Goal: Transaction & Acquisition: Purchase product/service

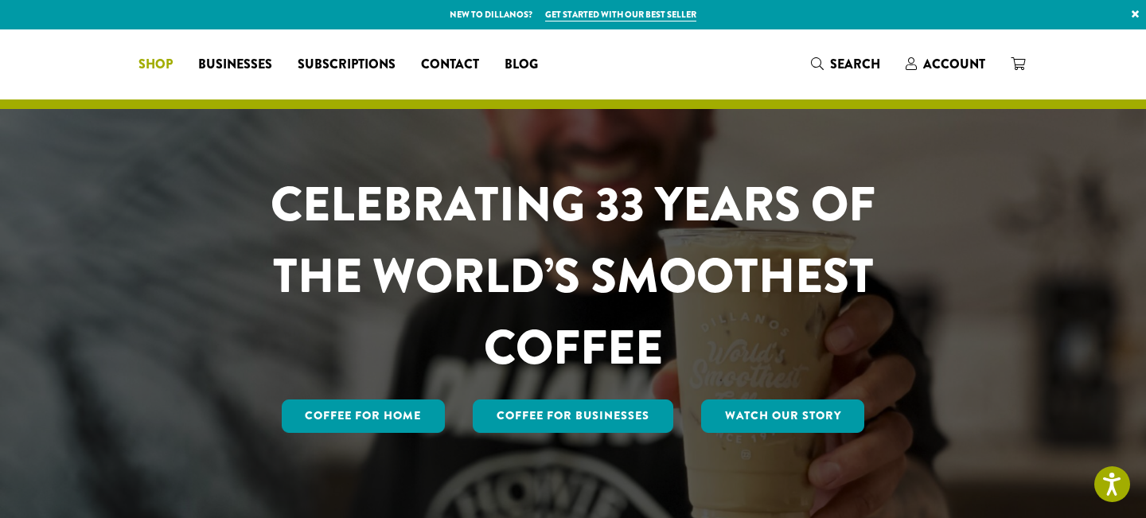
click at [185, 66] on link "Shop" at bounding box center [156, 64] width 60 height 25
click at [173, 66] on span "Shop" at bounding box center [155, 65] width 34 height 20
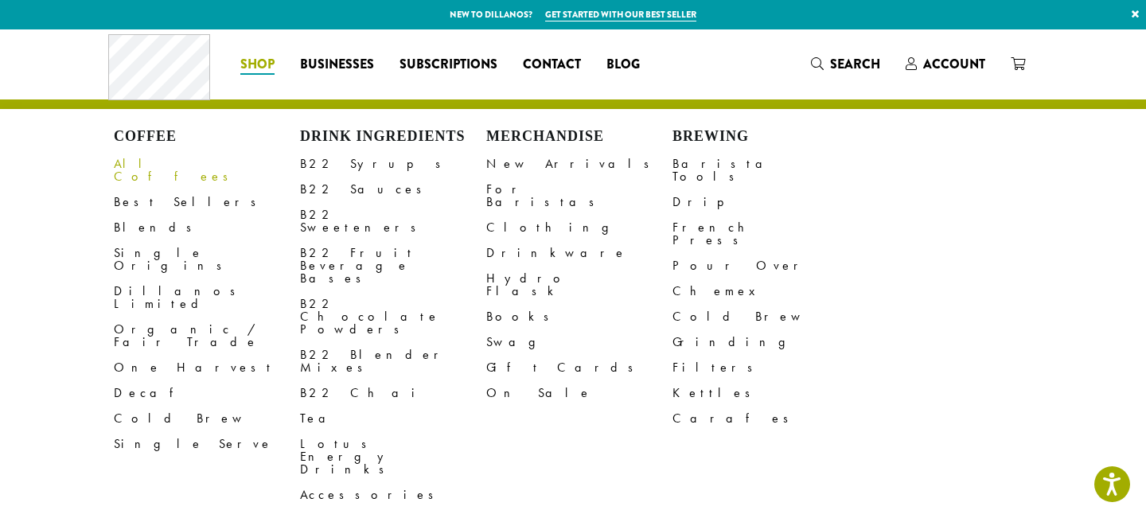
click at [141, 164] on link "All Coffees" at bounding box center [207, 170] width 186 height 38
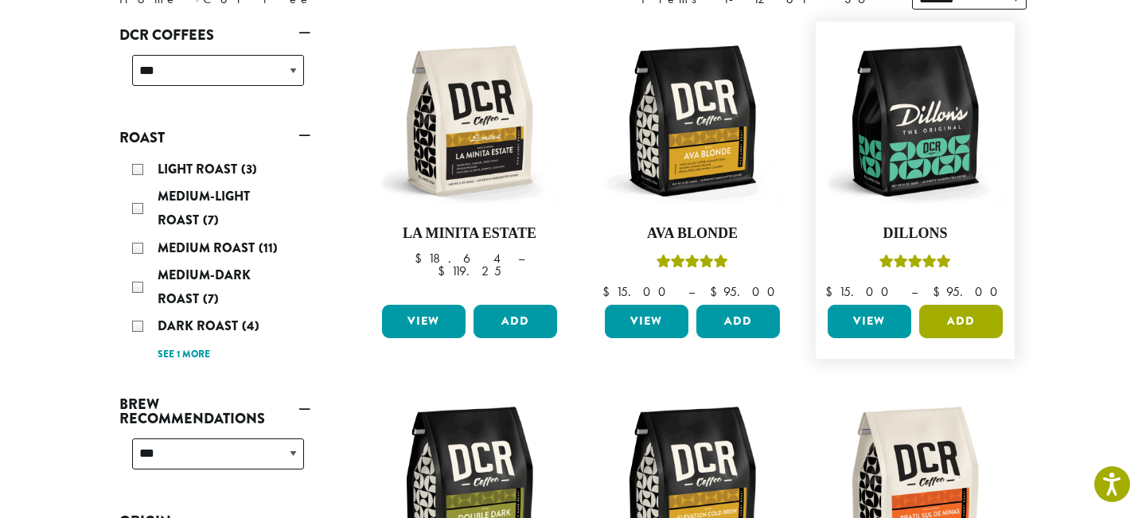
click at [966, 312] on button "Add" at bounding box center [961, 321] width 84 height 33
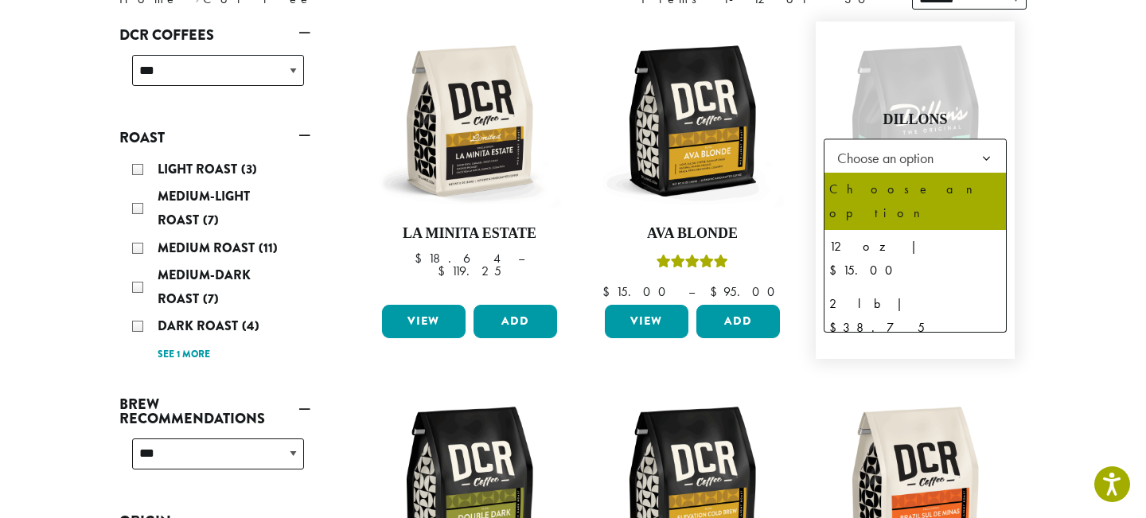
click at [913, 169] on span "Choose an option" at bounding box center [890, 157] width 119 height 31
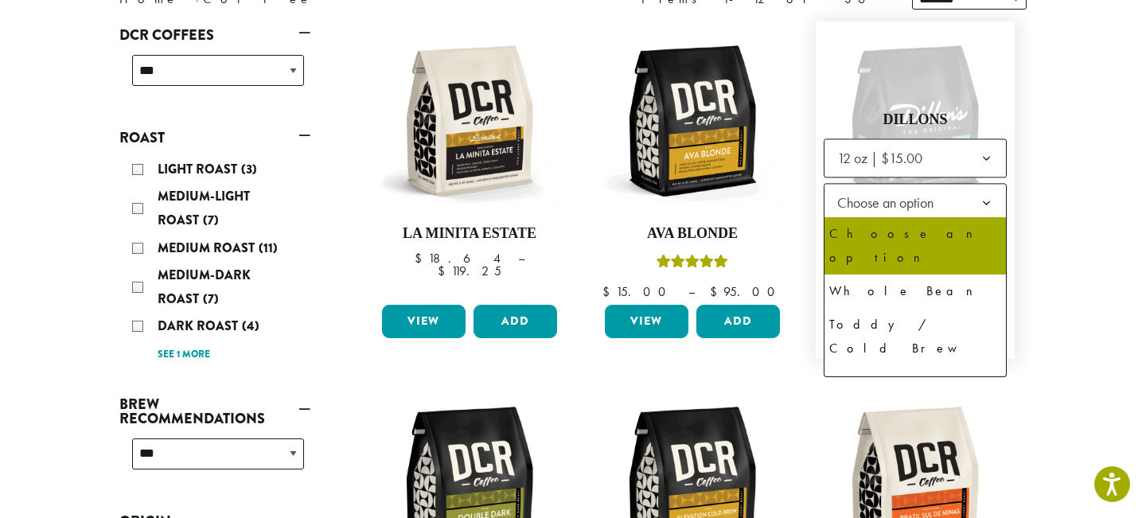
click at [912, 212] on span "Choose an option" at bounding box center [890, 202] width 119 height 31
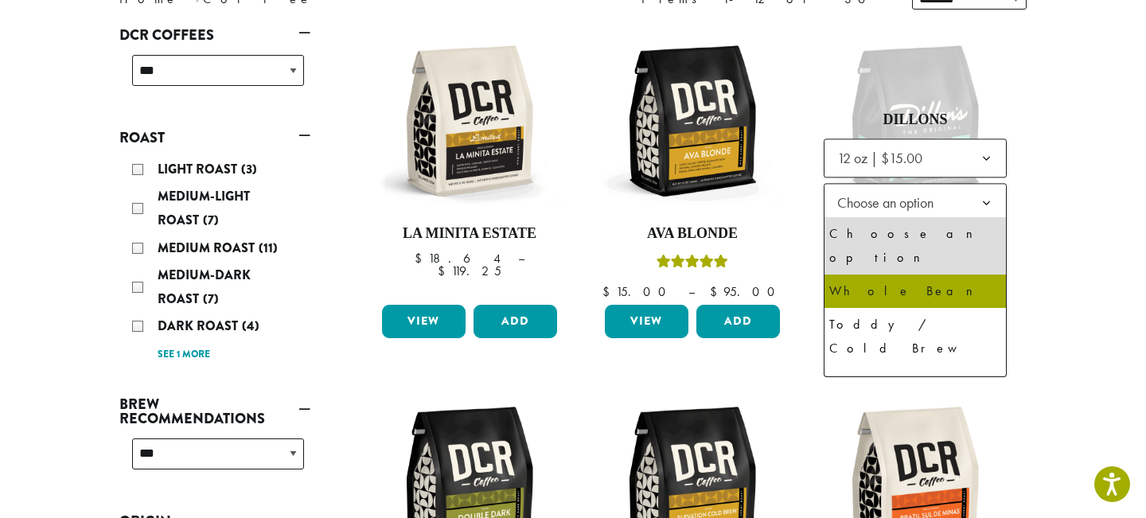
select select "*********"
select select "**********"
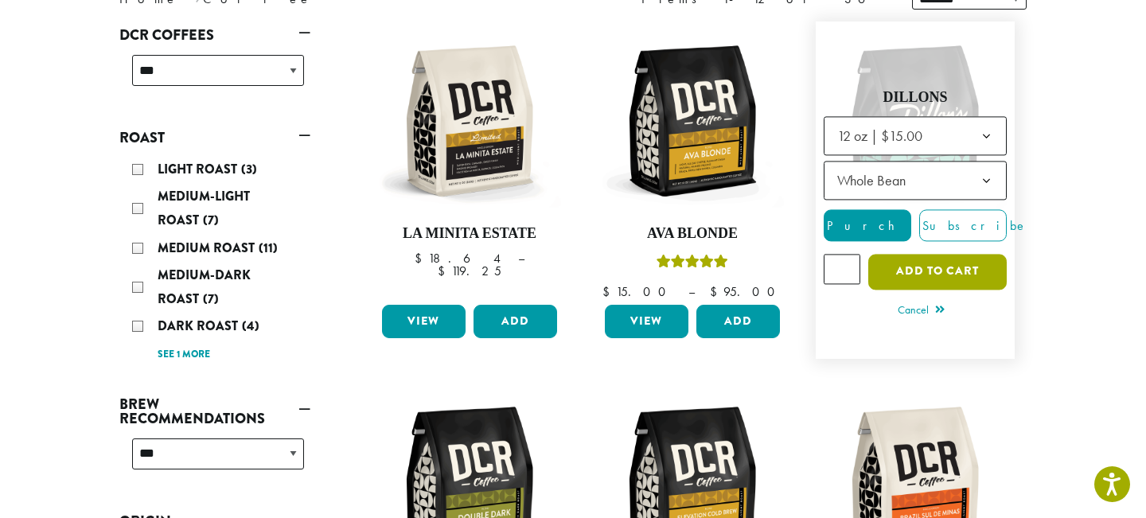
click at [935, 273] on button "Add to cart" at bounding box center [937, 272] width 138 height 36
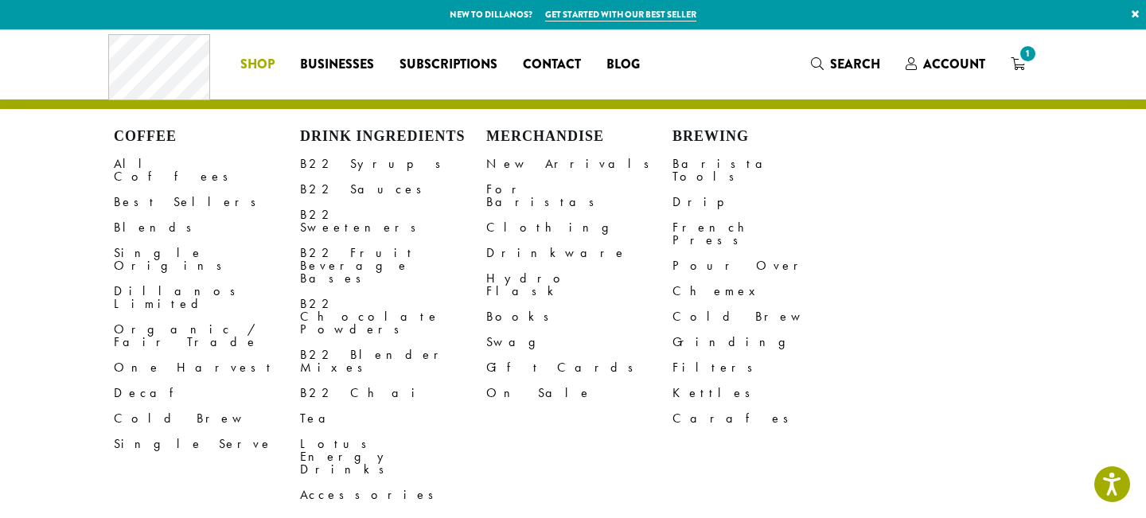
click at [252, 70] on li "Coffee All Coffees Best Sellers Blends Single Origins Dillanos Limited Organic …" at bounding box center [258, 64] width 60 height 25
click at [349, 158] on link "B22 Syrups" at bounding box center [393, 163] width 186 height 25
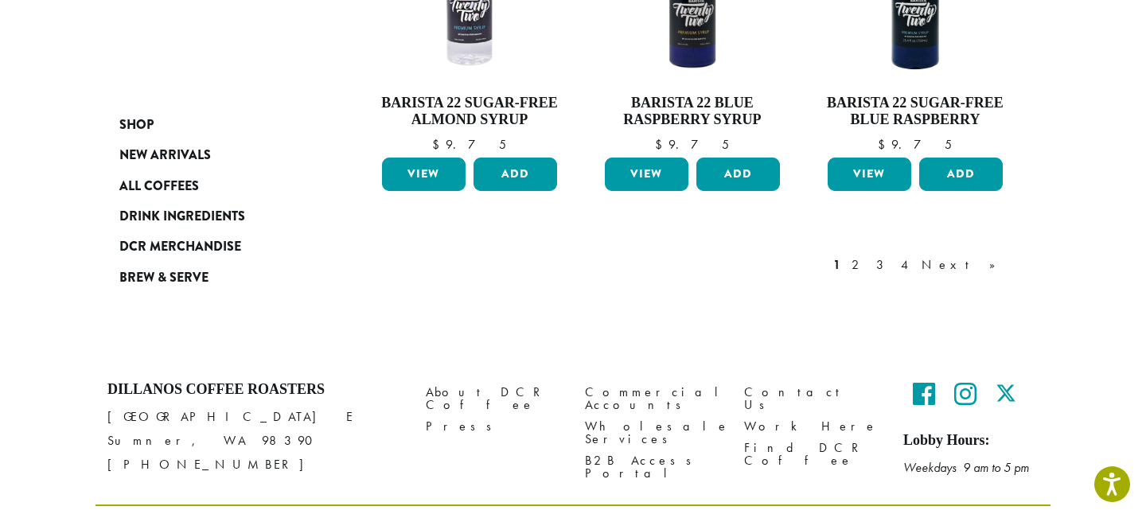
scroll to position [1555, 0]
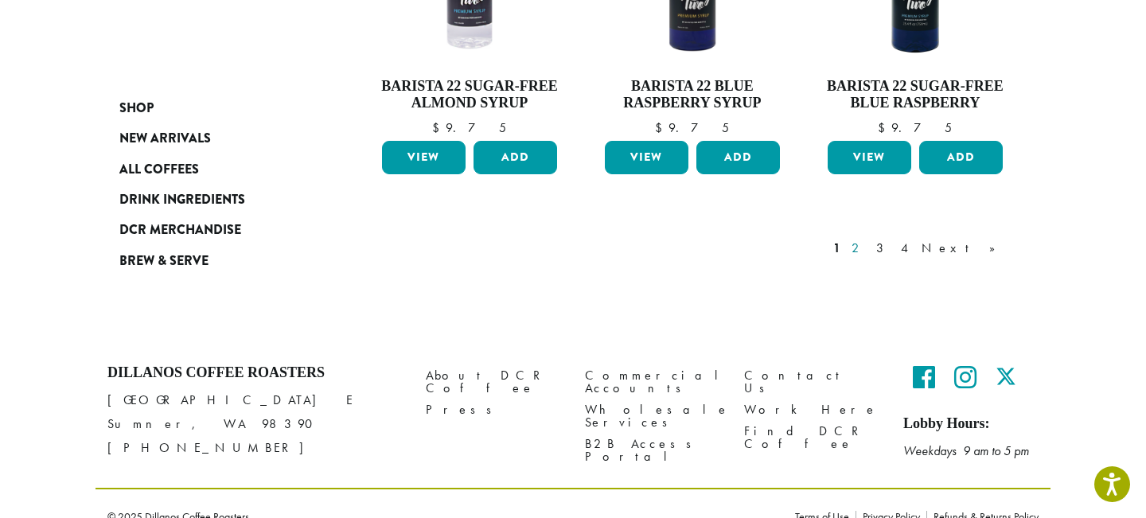
click at [868, 239] on link "2" at bounding box center [858, 248] width 20 height 19
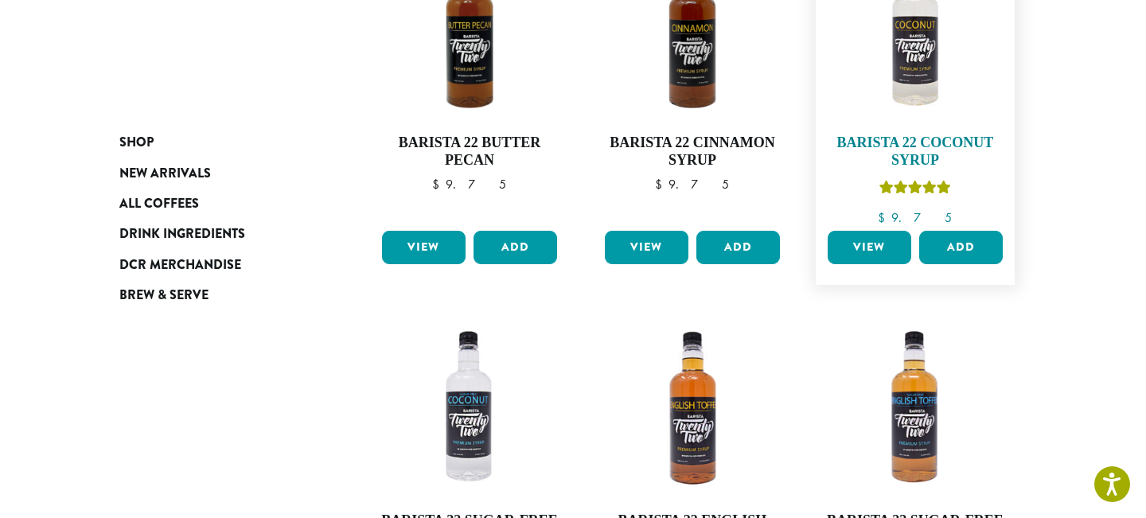
scroll to position [340, 0]
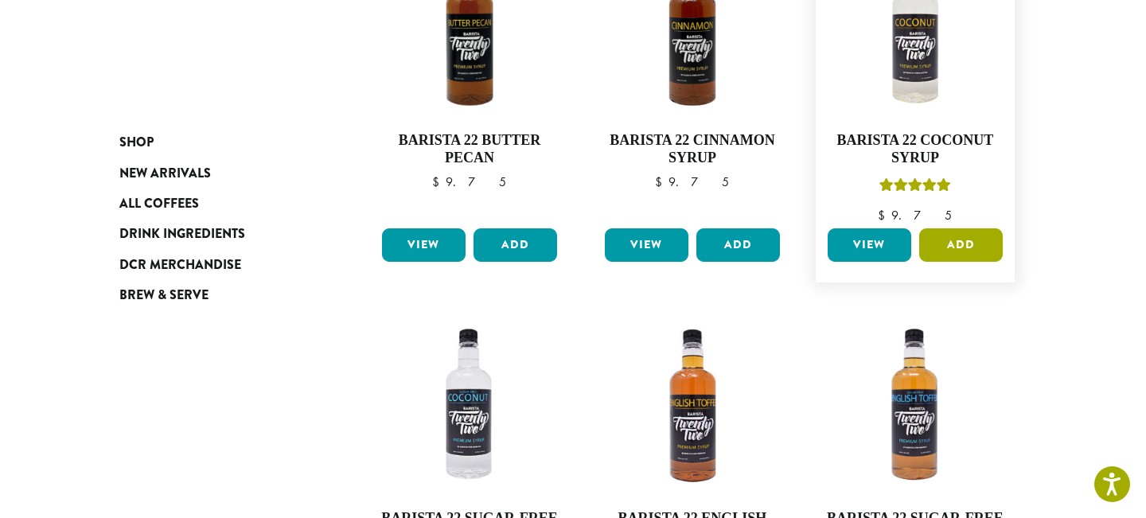
click at [953, 235] on button "Add" at bounding box center [961, 244] width 84 height 33
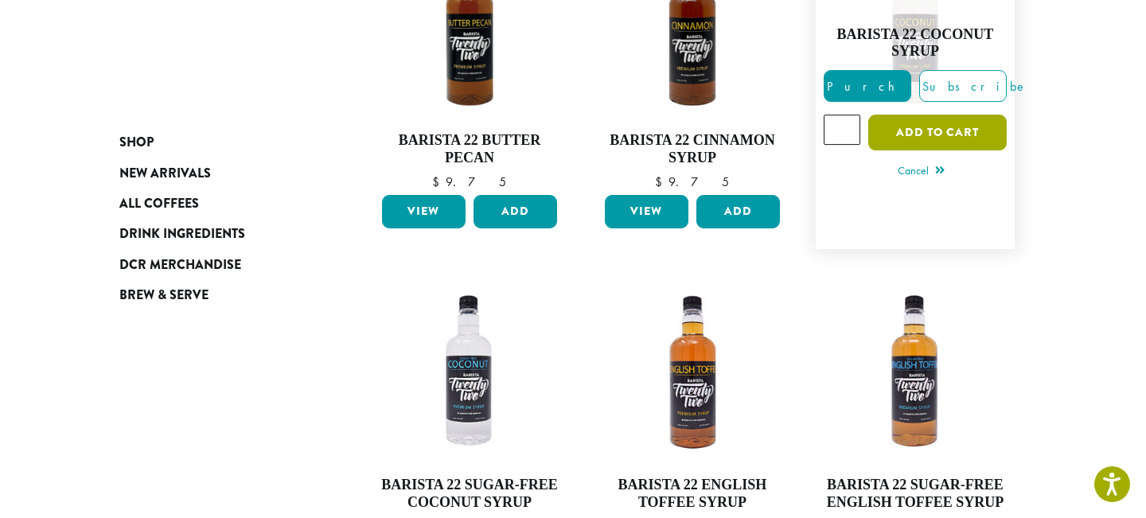
click at [901, 130] on button "Add to cart" at bounding box center [937, 133] width 138 height 36
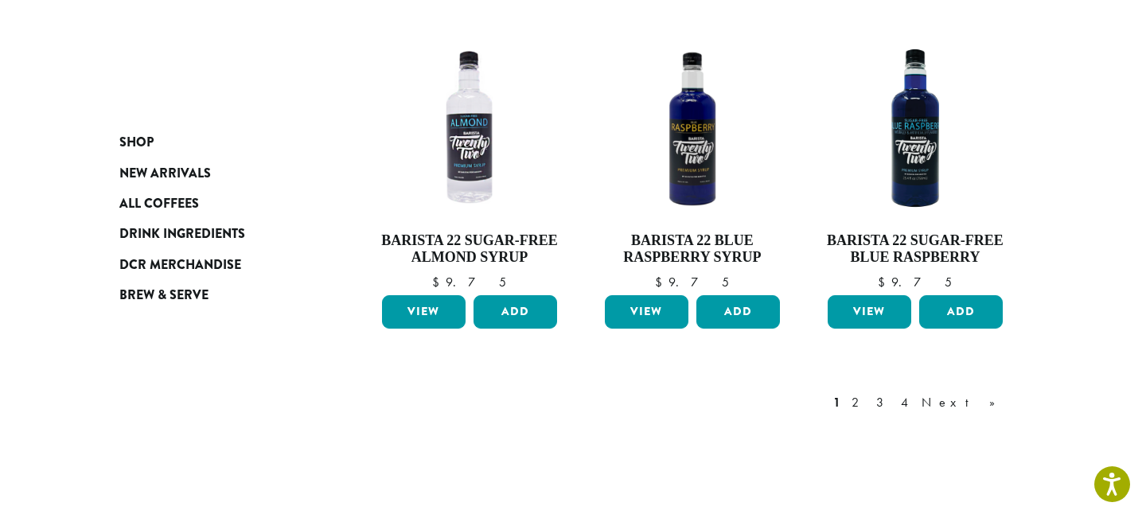
scroll to position [1437, 0]
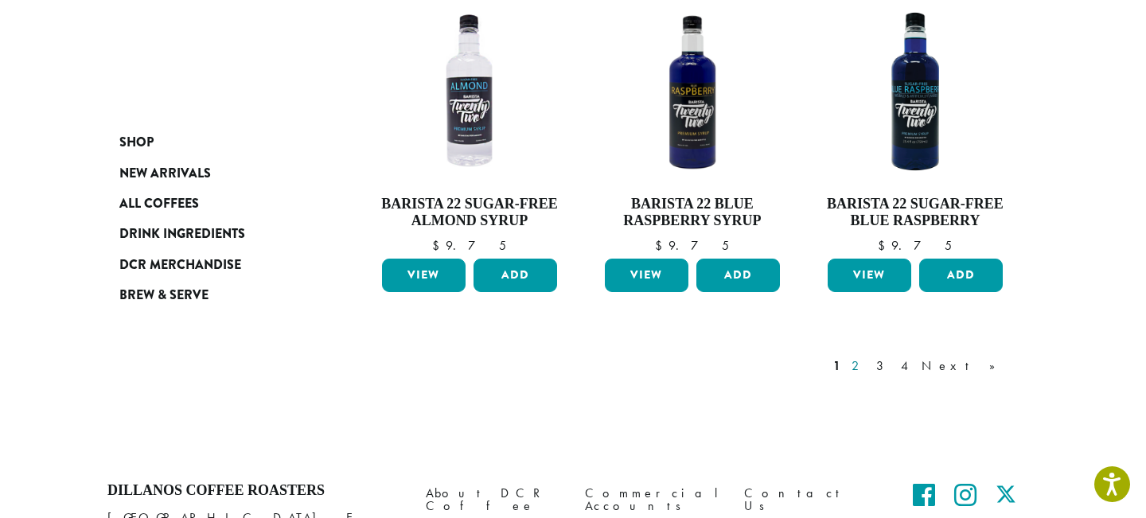
click at [868, 356] on link "2" at bounding box center [858, 365] width 20 height 19
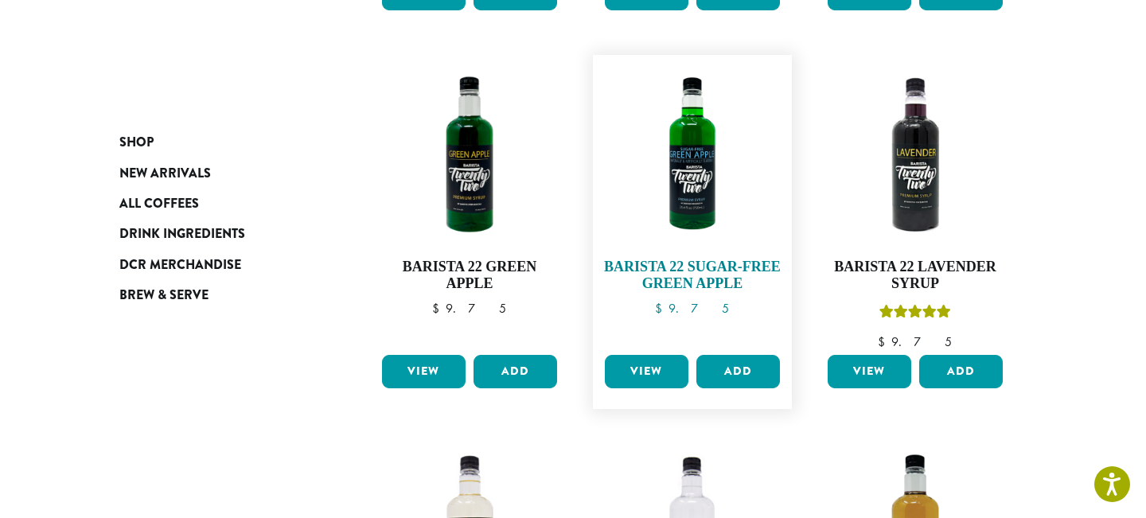
scroll to position [938, 0]
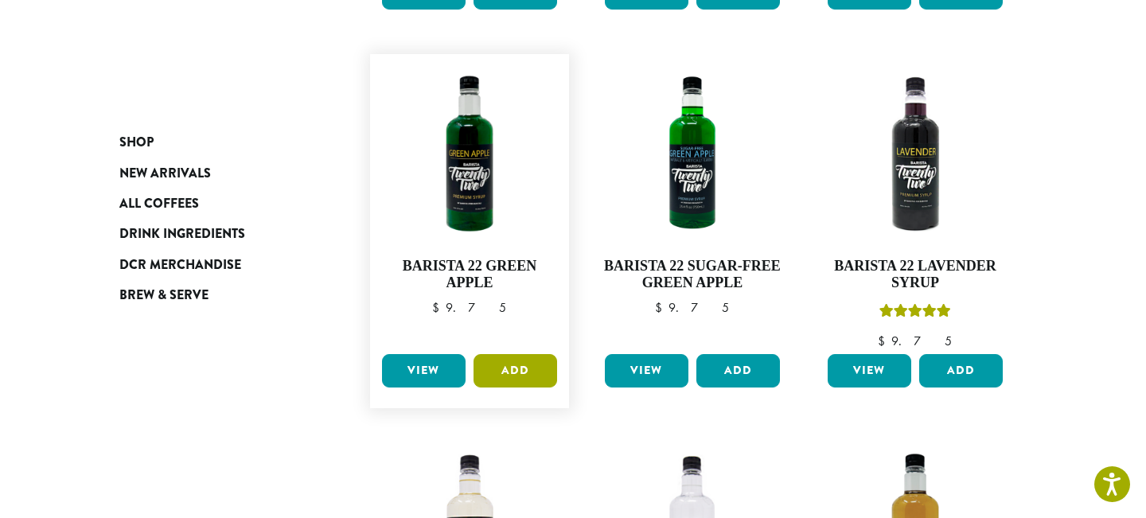
click at [524, 364] on button "Add" at bounding box center [515, 370] width 84 height 33
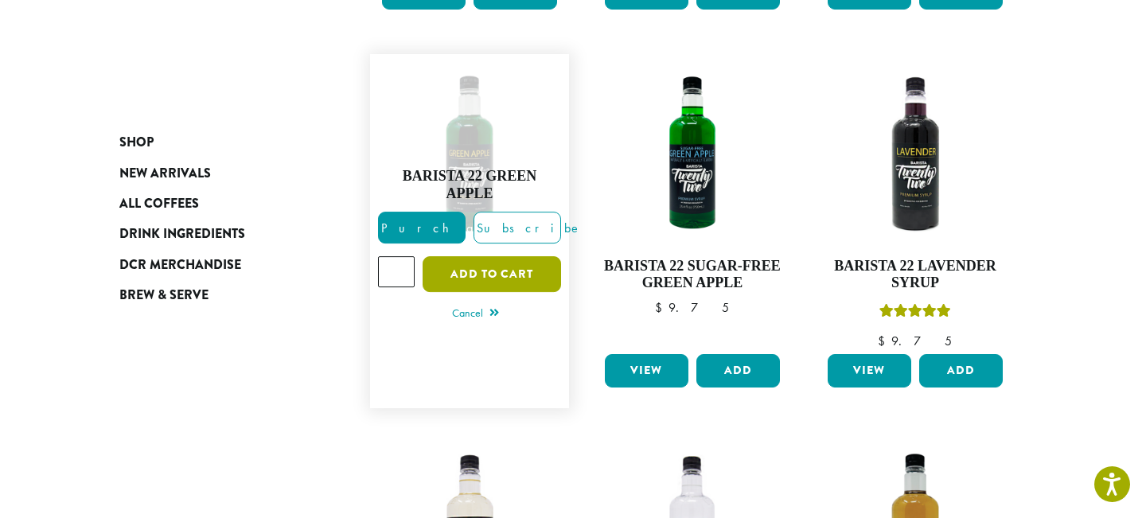
click at [533, 263] on button "Add to cart" at bounding box center [491, 274] width 138 height 36
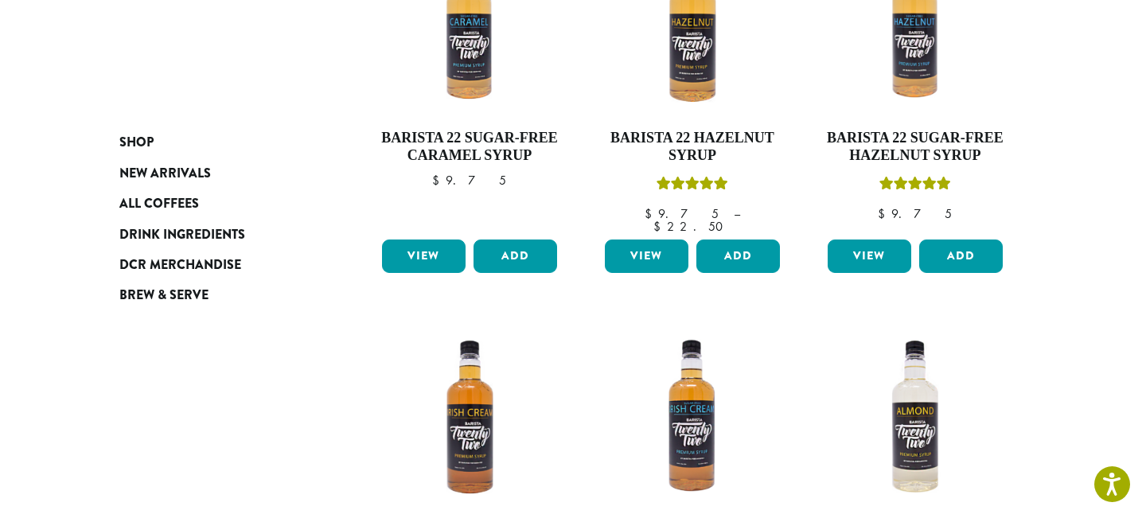
scroll to position [1639, 0]
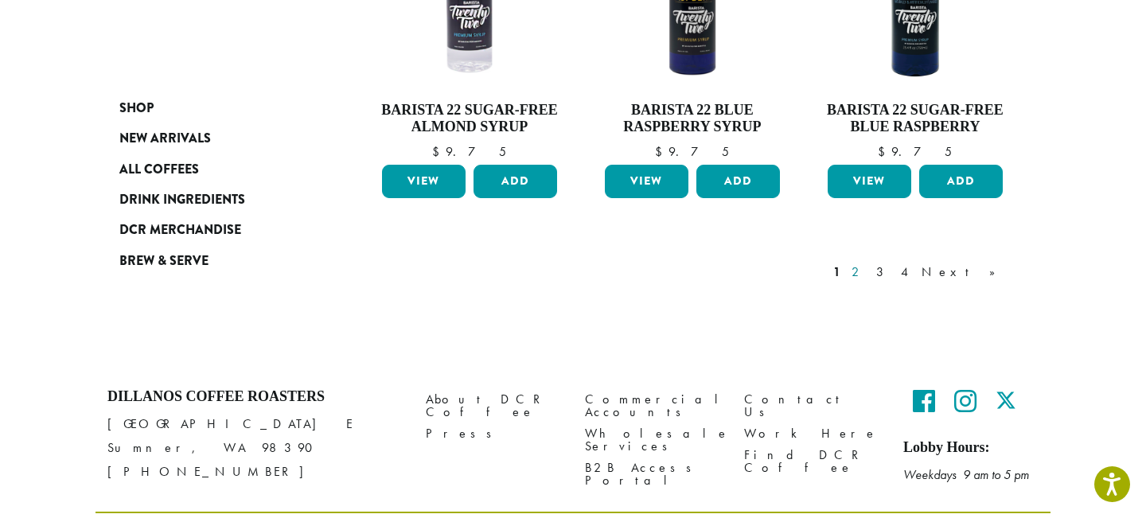
click at [868, 263] on link "2" at bounding box center [858, 272] width 20 height 19
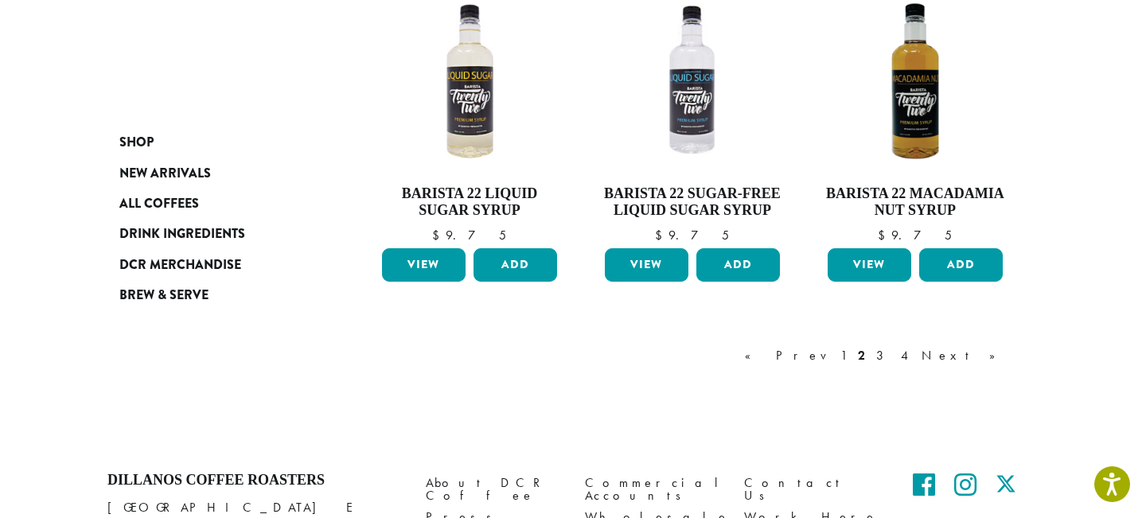
scroll to position [1389, 0]
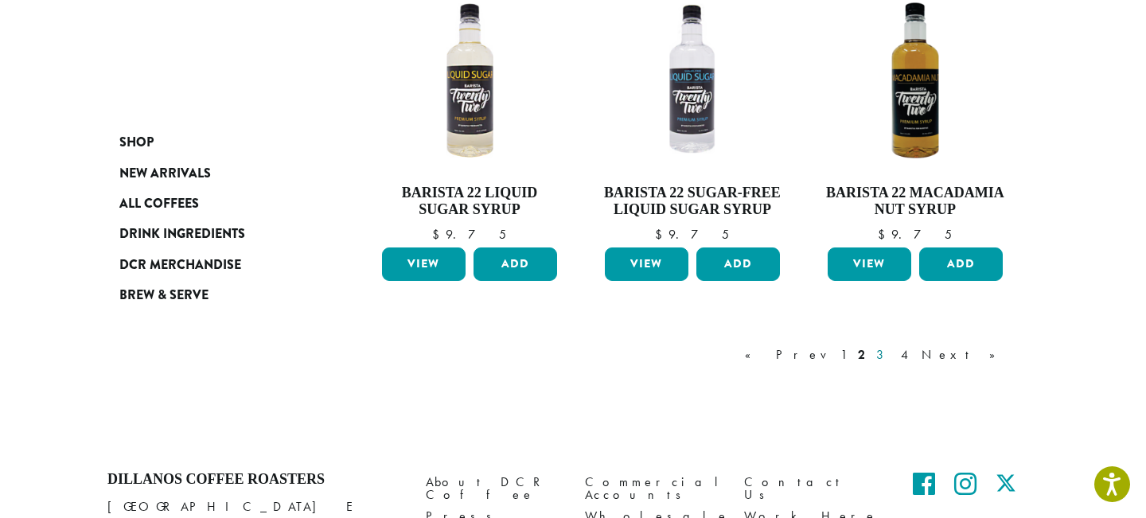
click at [893, 361] on link "3" at bounding box center [883, 354] width 20 height 19
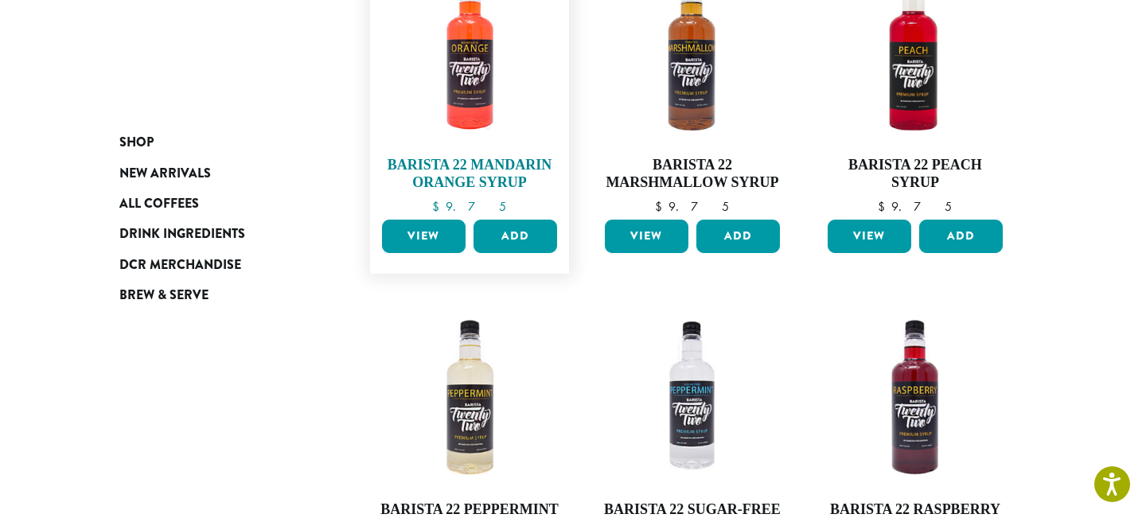
scroll to position [321, 0]
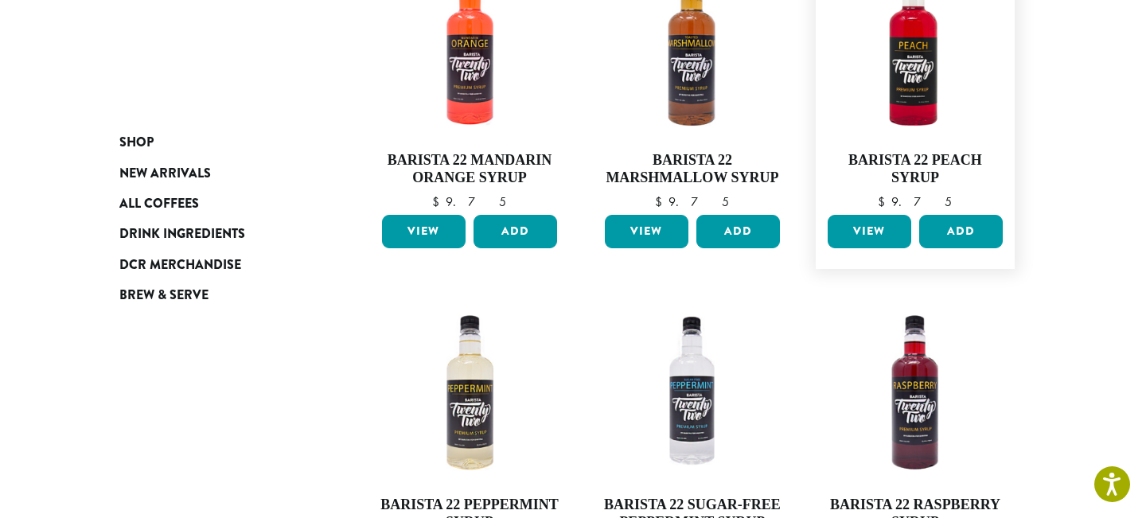
click at [971, 252] on div "View Add" at bounding box center [914, 238] width 183 height 46
click at [962, 232] on button "Add" at bounding box center [961, 231] width 84 height 33
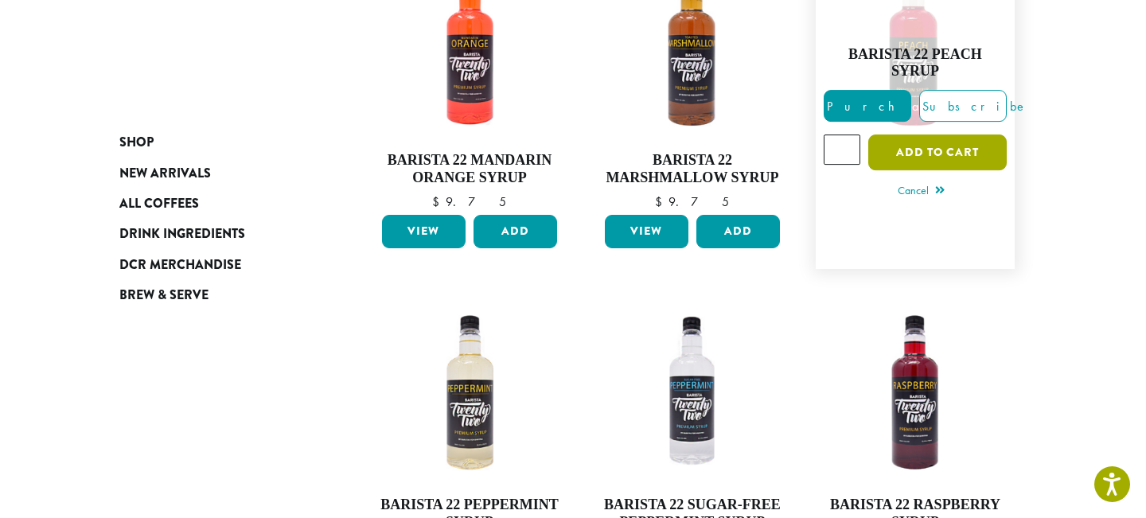
click at [909, 140] on button "Add to cart" at bounding box center [937, 152] width 138 height 36
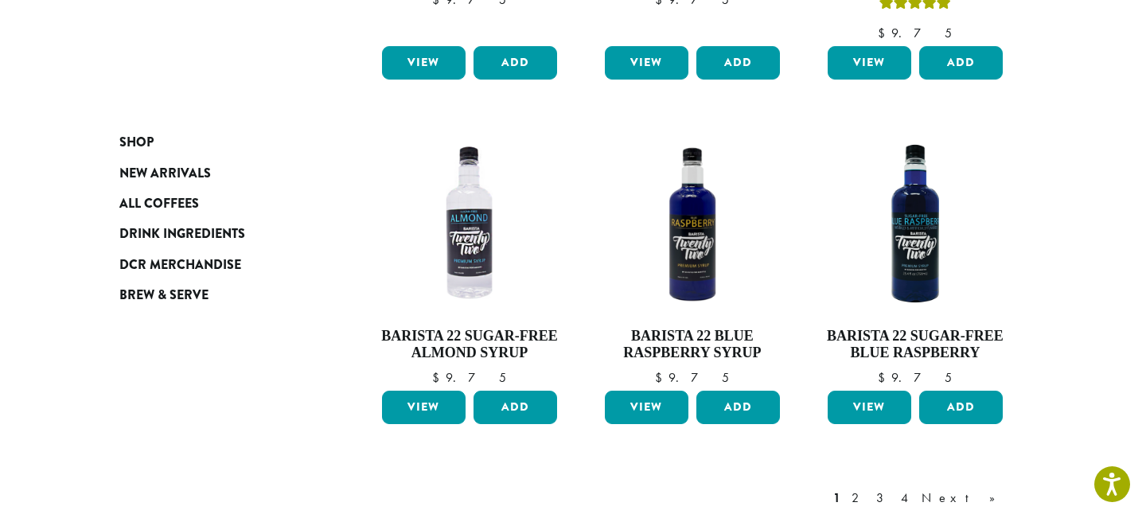
scroll to position [1639, 0]
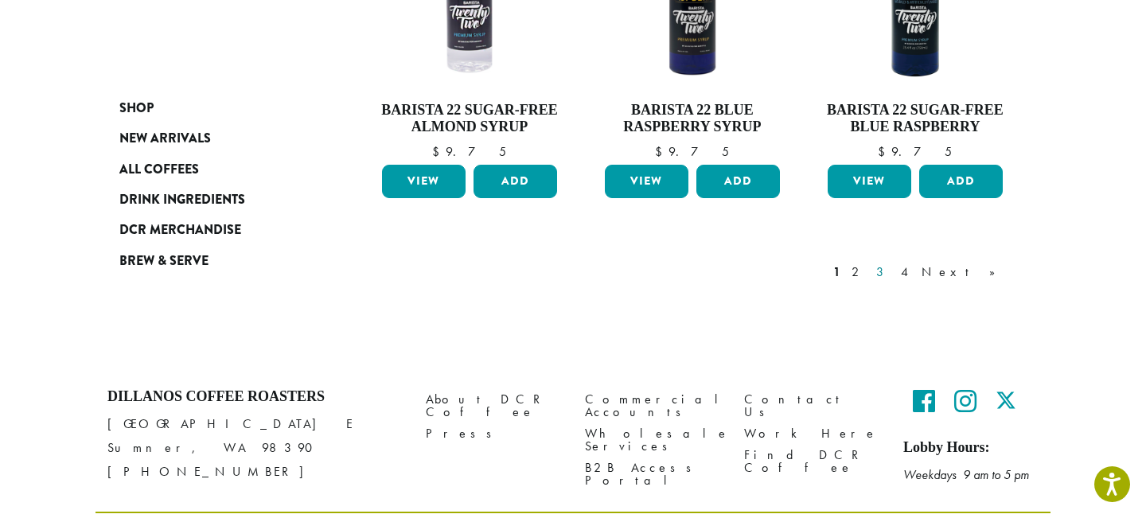
click at [893, 263] on link "3" at bounding box center [883, 272] width 20 height 19
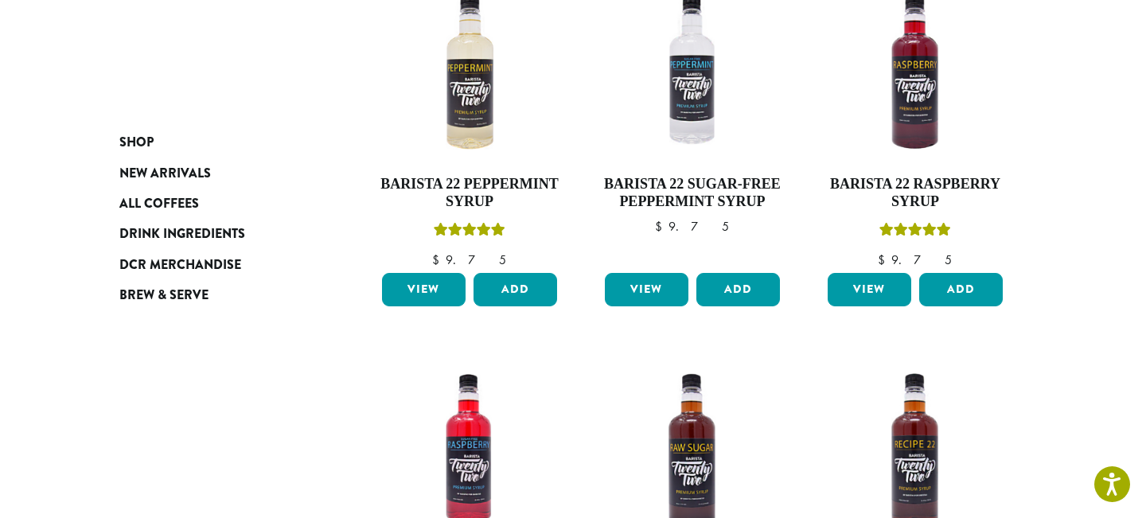
scroll to position [677, 0]
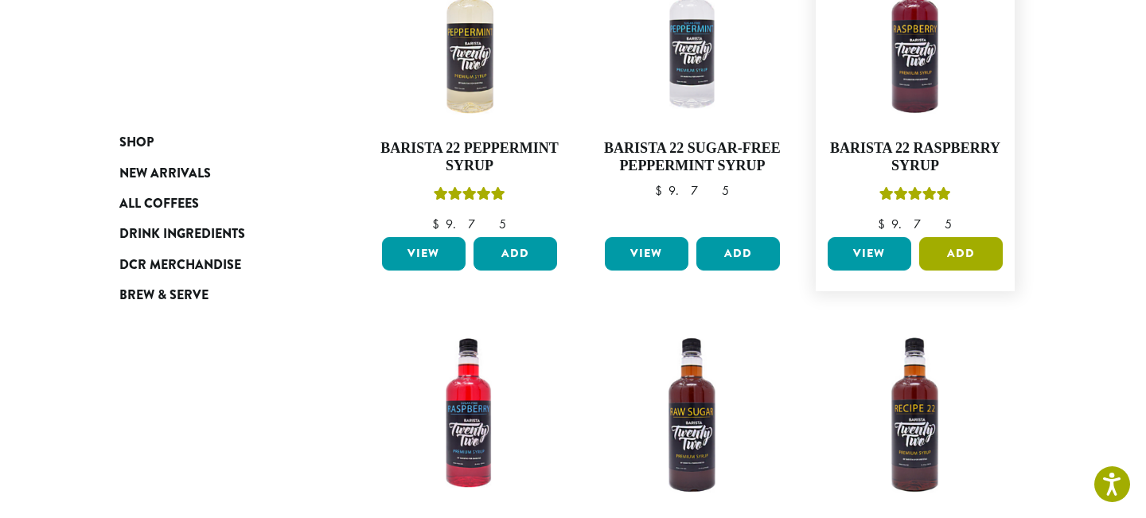
click at [958, 251] on button "Add" at bounding box center [961, 253] width 84 height 33
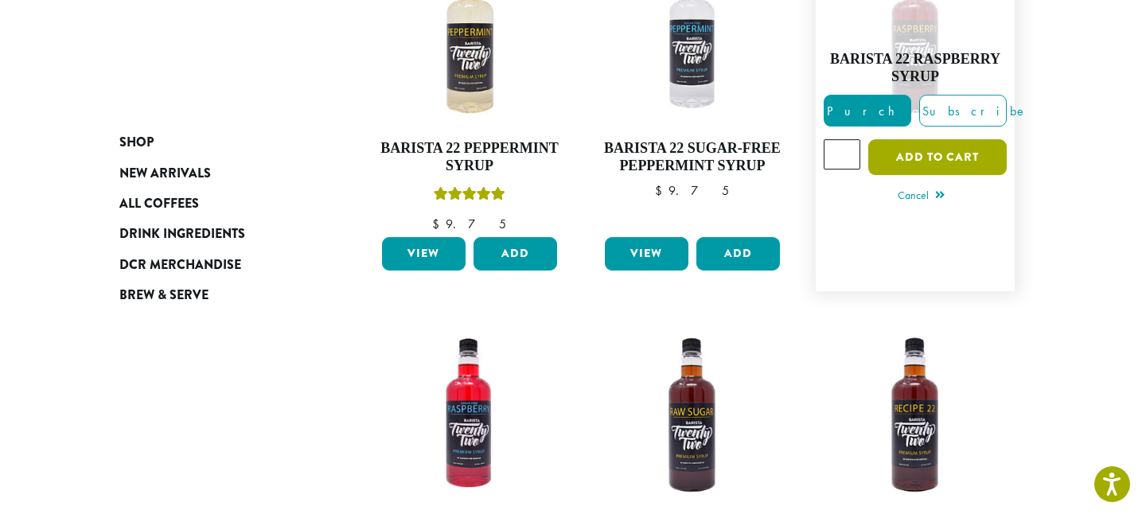
click at [908, 158] on button "Add to cart" at bounding box center [937, 157] width 138 height 36
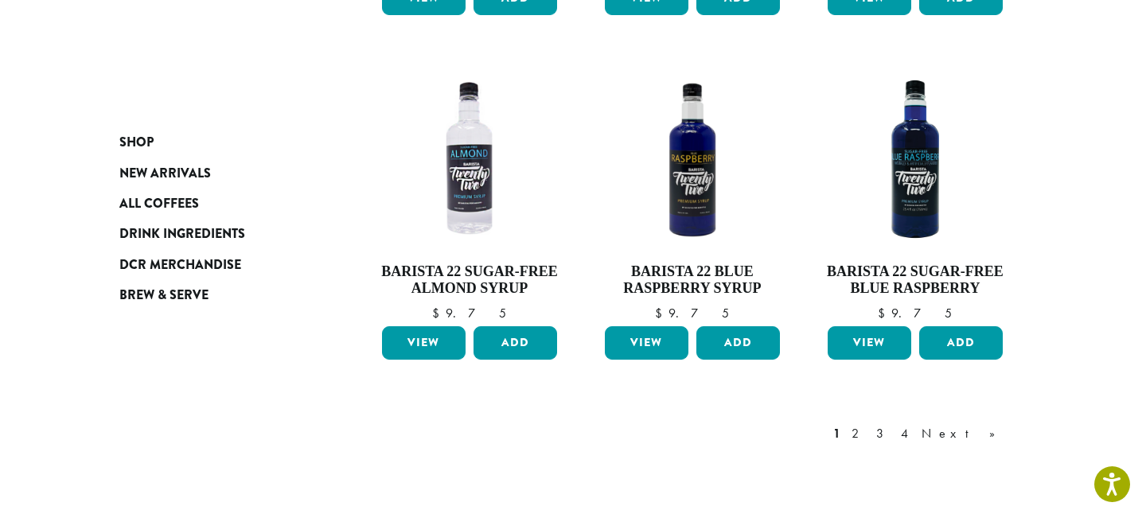
scroll to position [1639, 0]
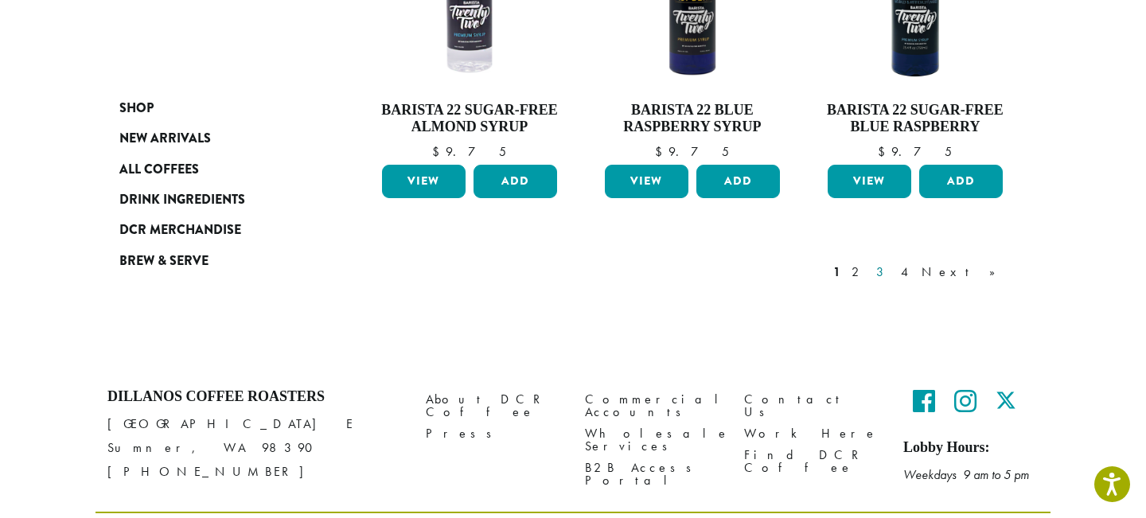
click at [893, 263] on link "3" at bounding box center [883, 272] width 20 height 19
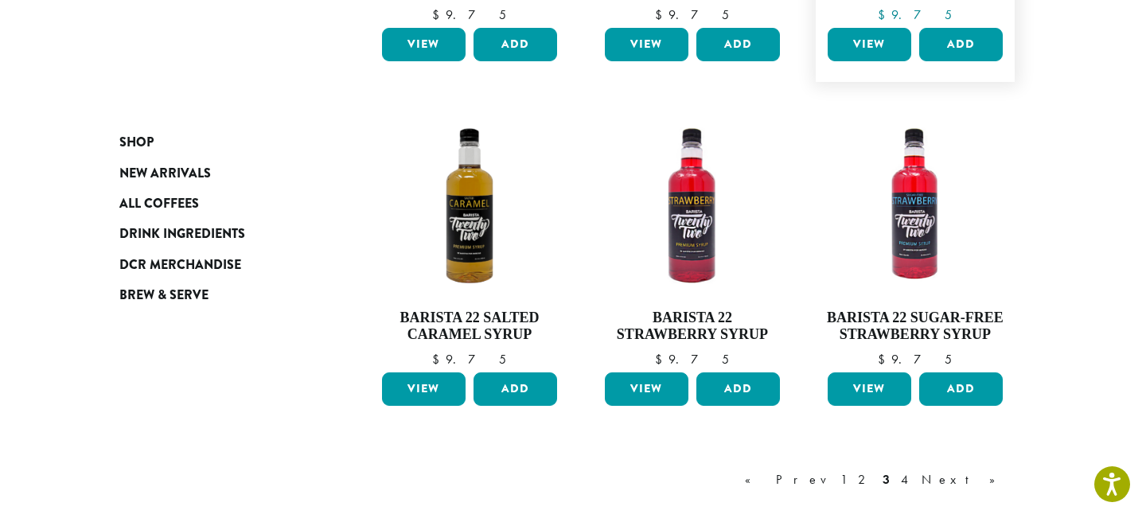
scroll to position [1229, 0]
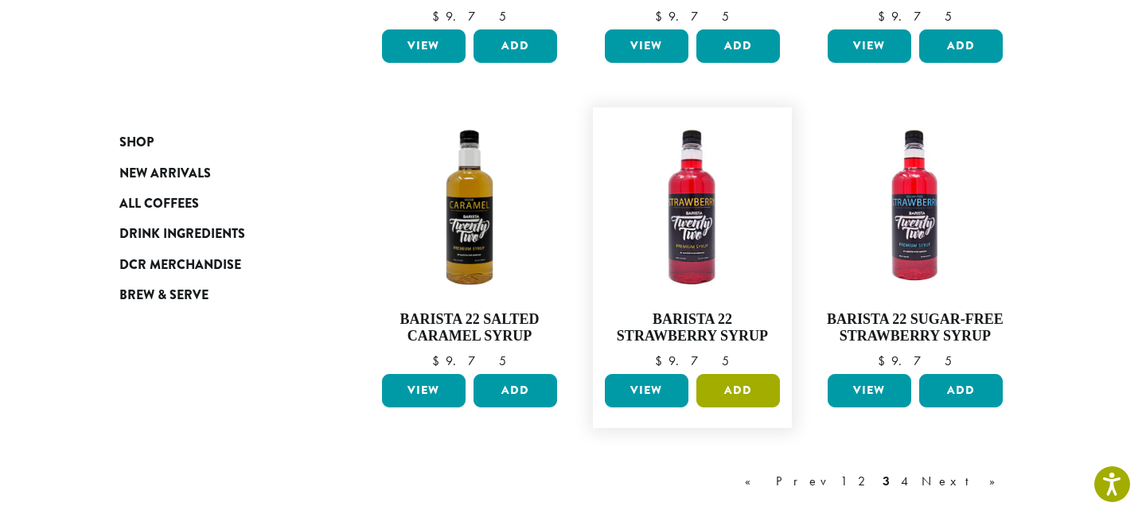
click at [744, 392] on button "Add" at bounding box center [738, 390] width 84 height 33
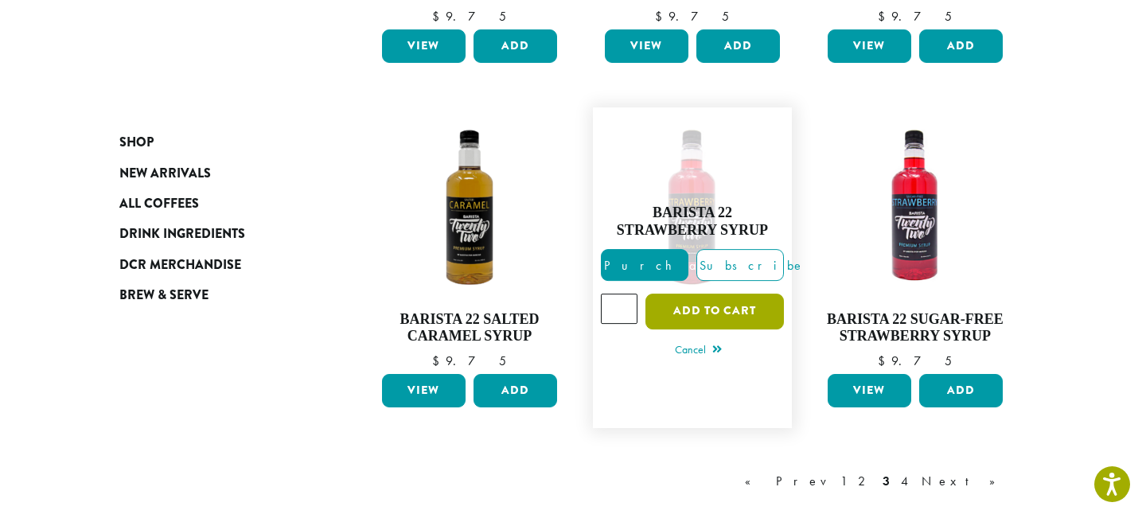
click at [714, 314] on button "Add to cart" at bounding box center [714, 312] width 138 height 36
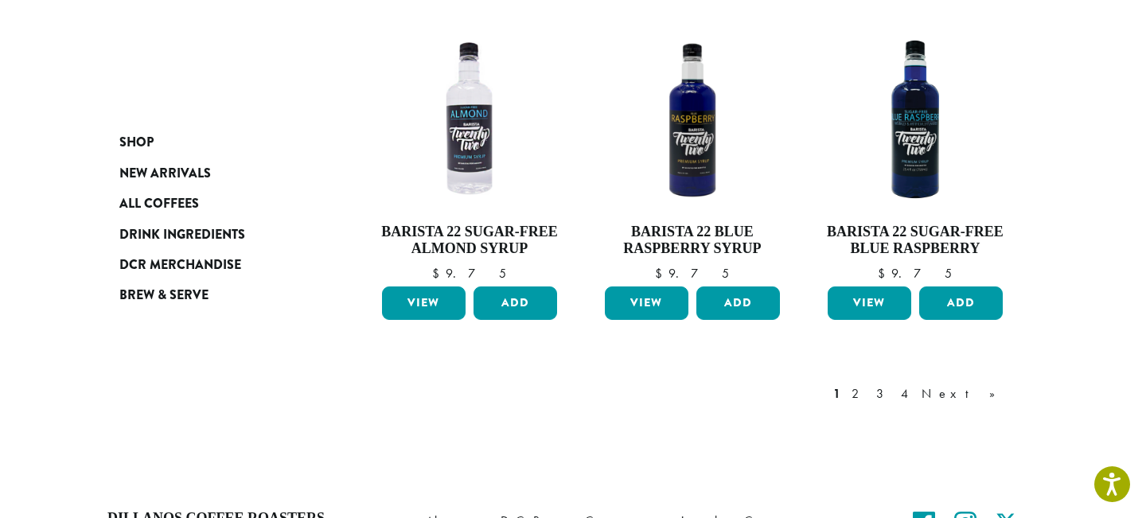
scroll to position [1639, 0]
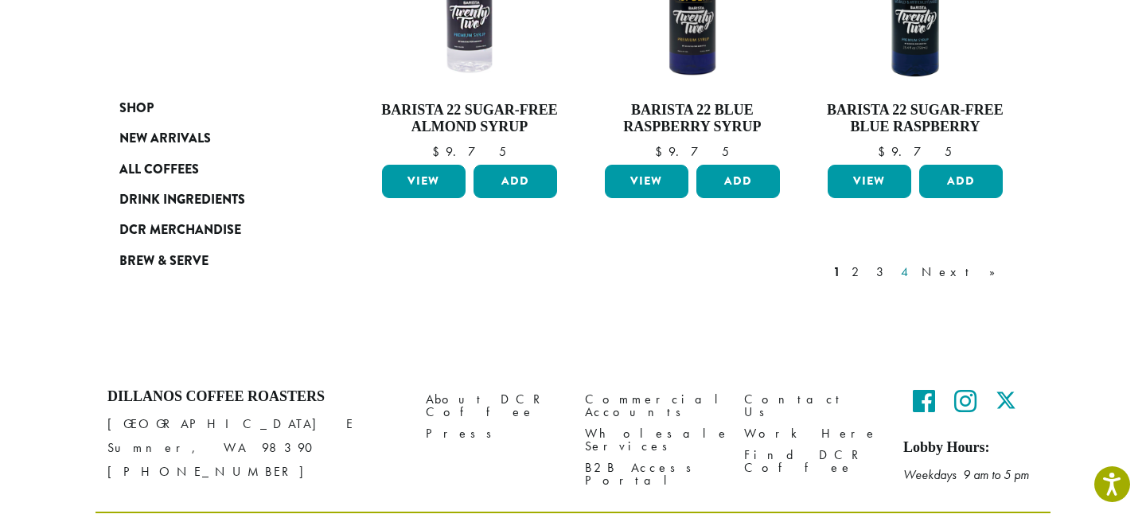
click at [913, 263] on link "4" at bounding box center [905, 272] width 16 height 19
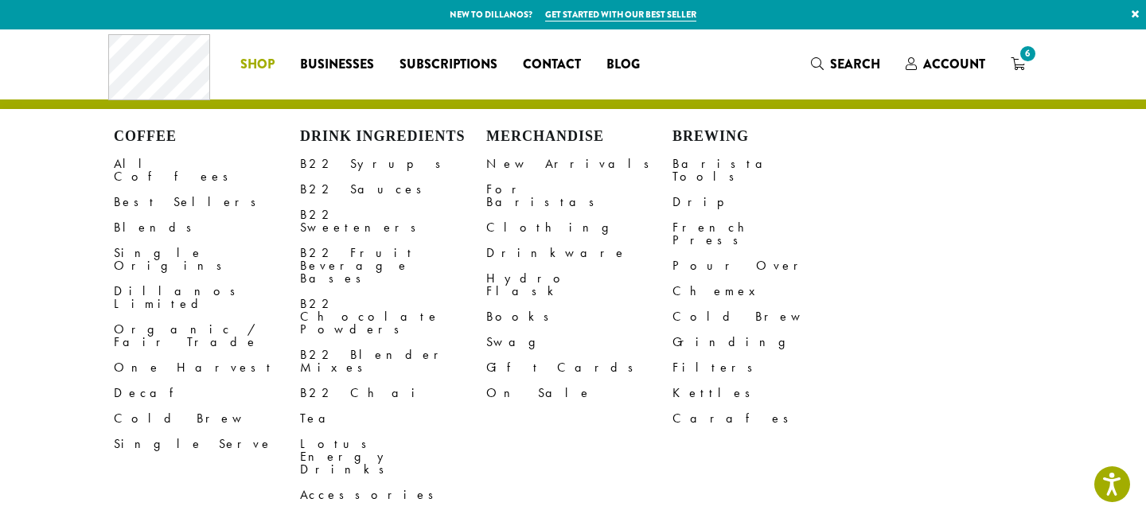
click at [250, 63] on span "Shop" at bounding box center [257, 65] width 34 height 20
click at [142, 168] on link "All Coffees" at bounding box center [207, 170] width 186 height 38
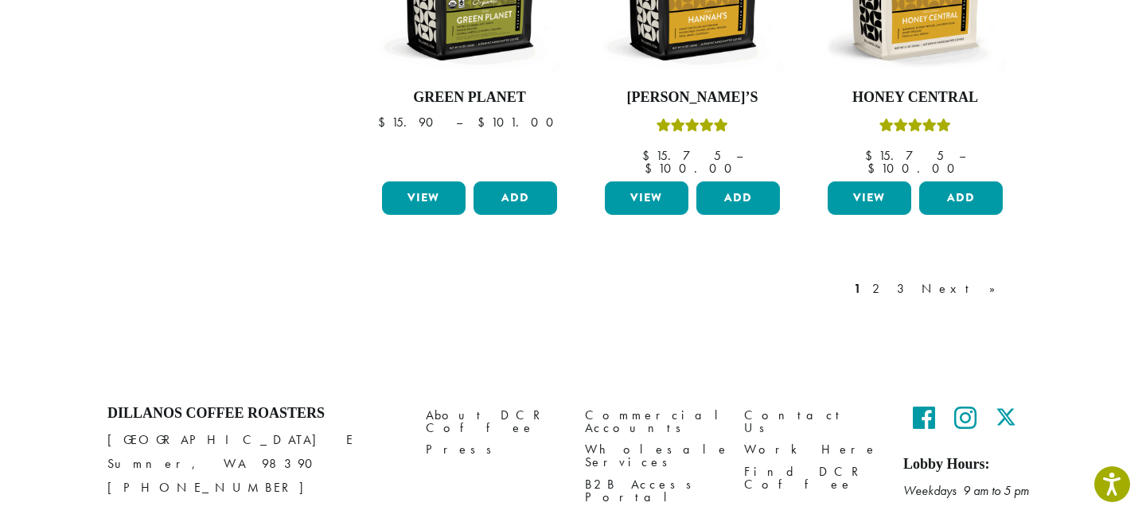
scroll to position [1453, 0]
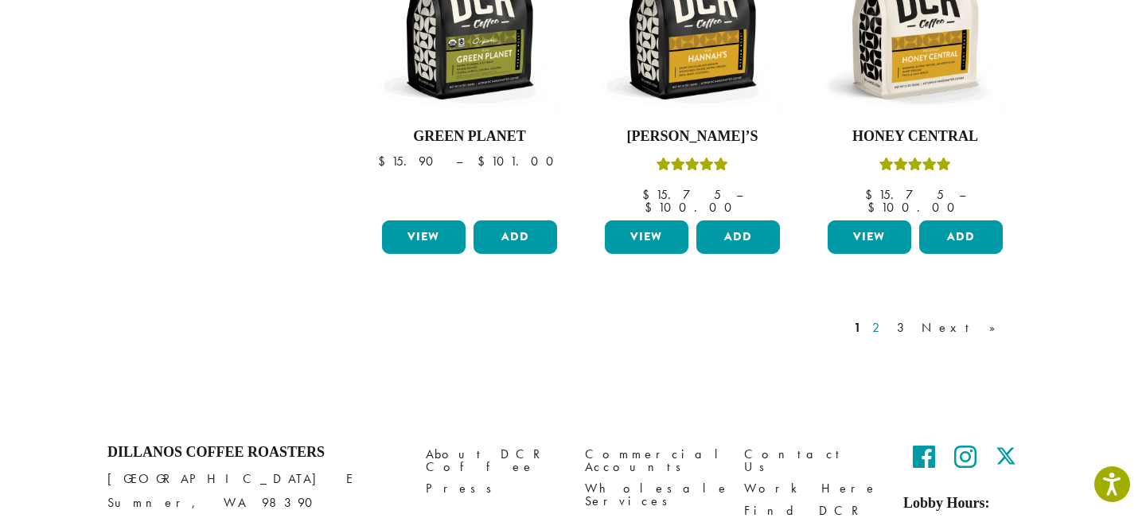
click at [889, 318] on link "2" at bounding box center [879, 327] width 20 height 19
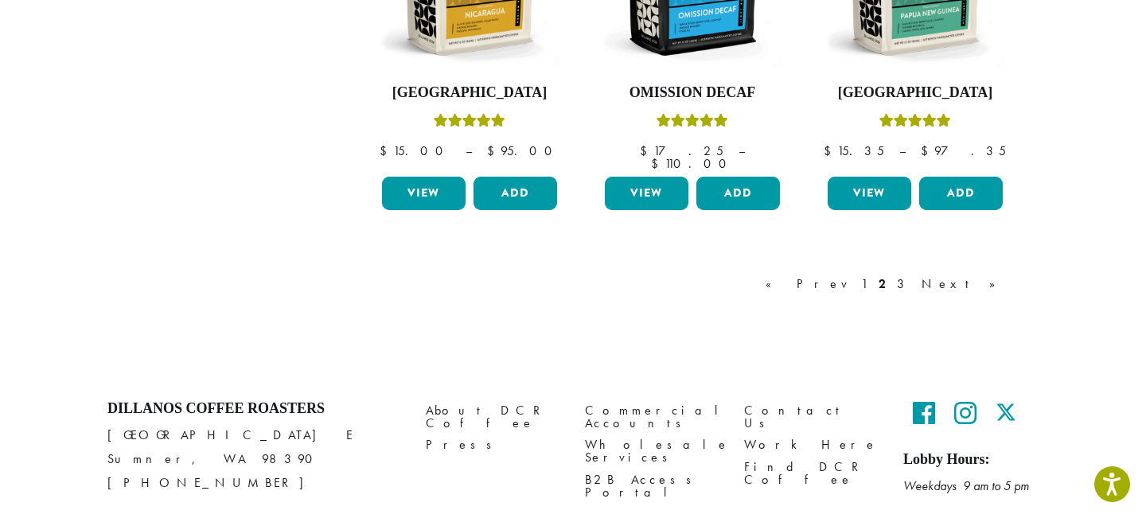
scroll to position [1512, 0]
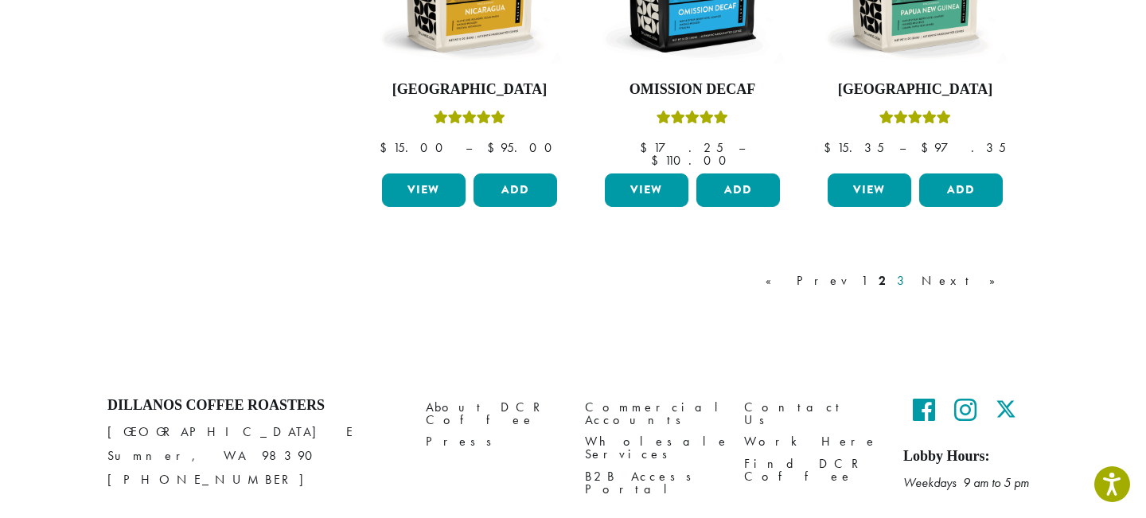
click at [913, 271] on link "3" at bounding box center [903, 280] width 20 height 19
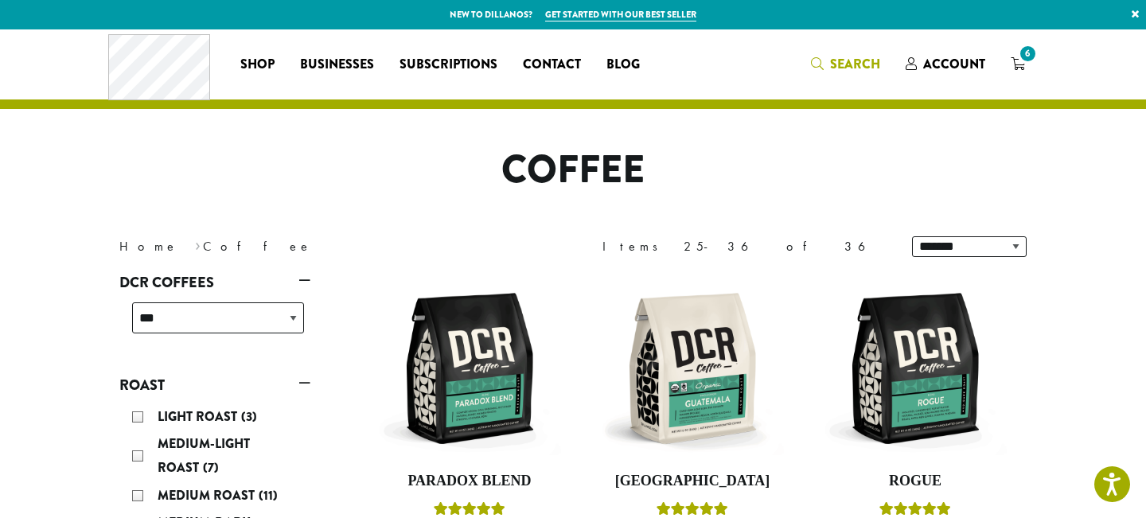
click at [823, 64] on icon "Search" at bounding box center [817, 63] width 13 height 13
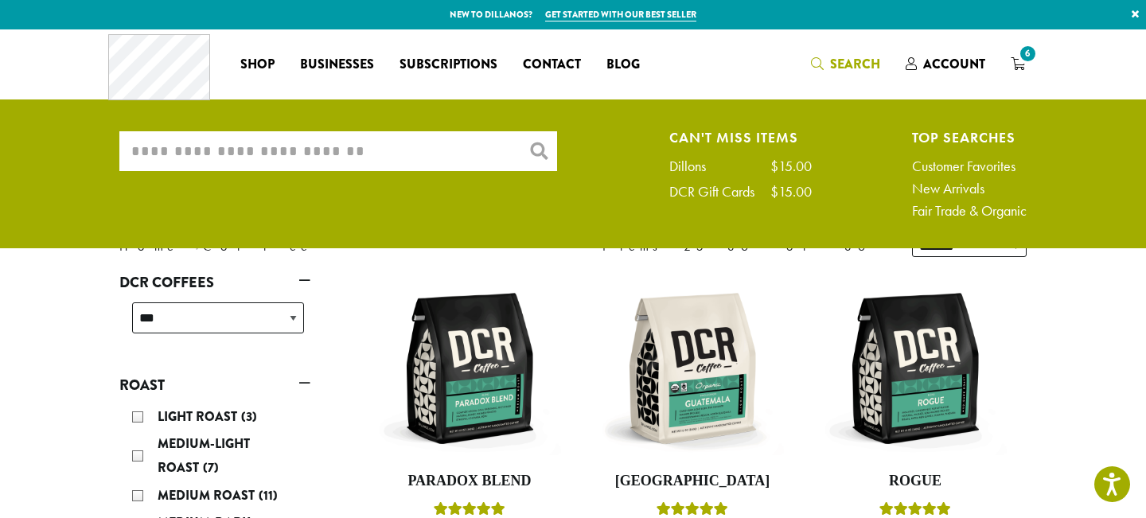
click at [416, 146] on input "What are you searching for?" at bounding box center [338, 151] width 438 height 40
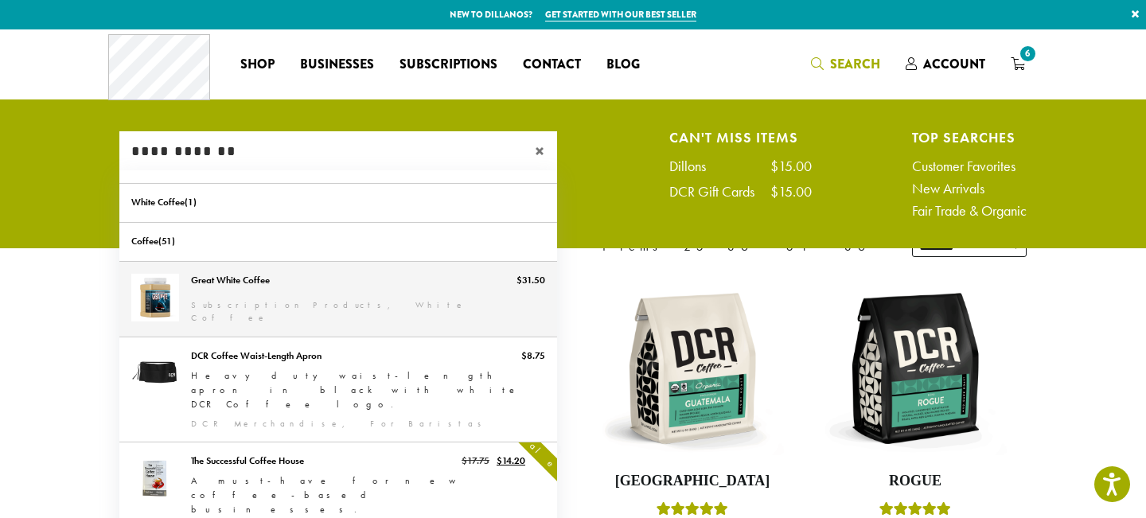
type input "**********"
click at [417, 294] on link "Great White Coffee" at bounding box center [338, 299] width 438 height 75
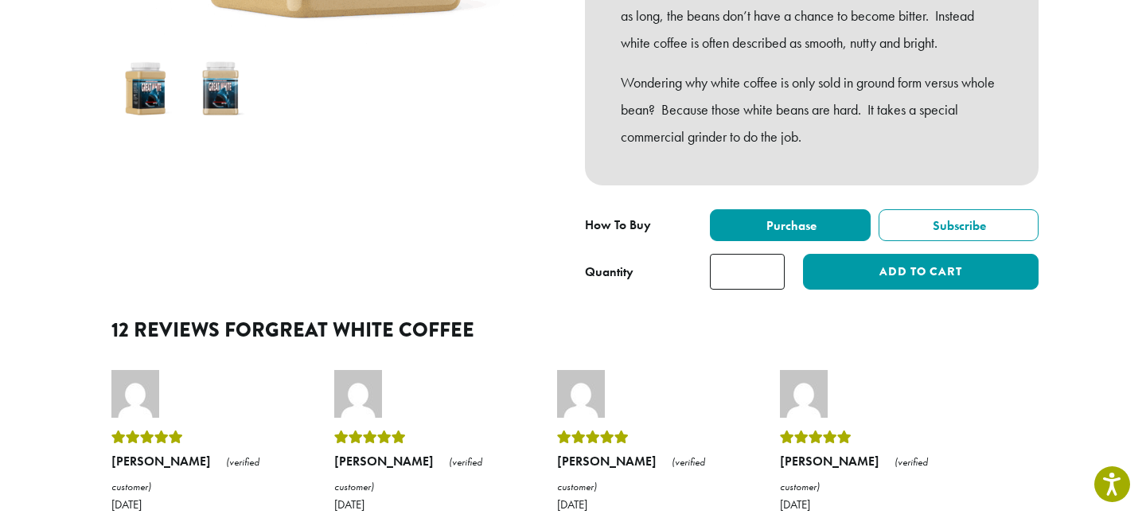
scroll to position [527, 0]
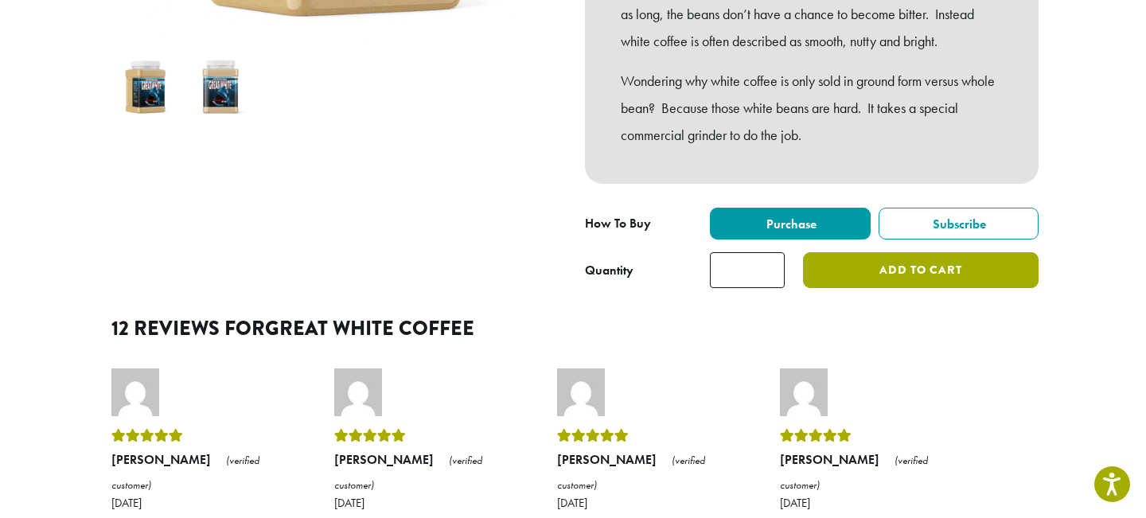
click at [870, 288] on button "Add to cart" at bounding box center [920, 270] width 235 height 36
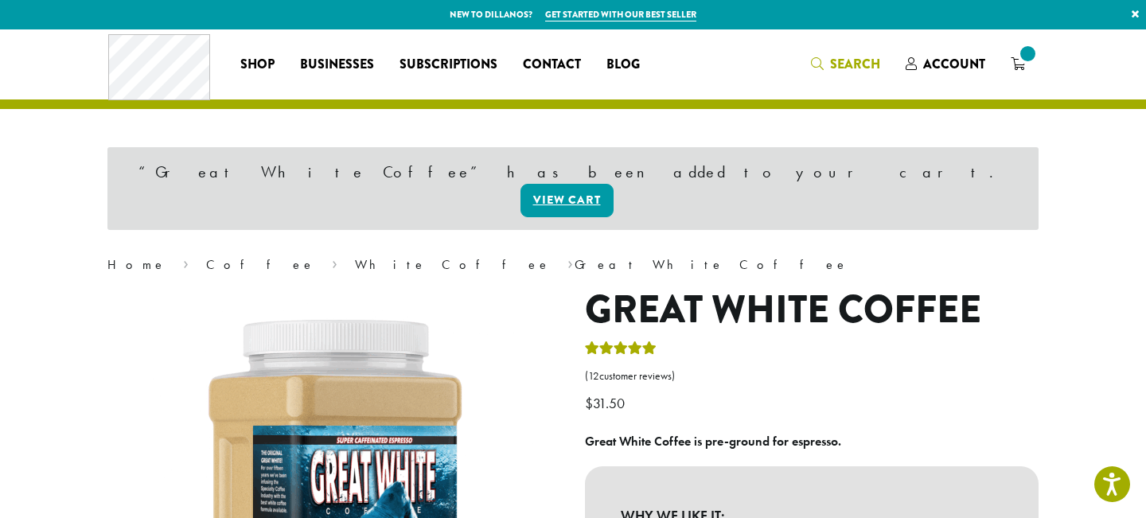
click at [861, 51] on link "Search" at bounding box center [845, 64] width 95 height 26
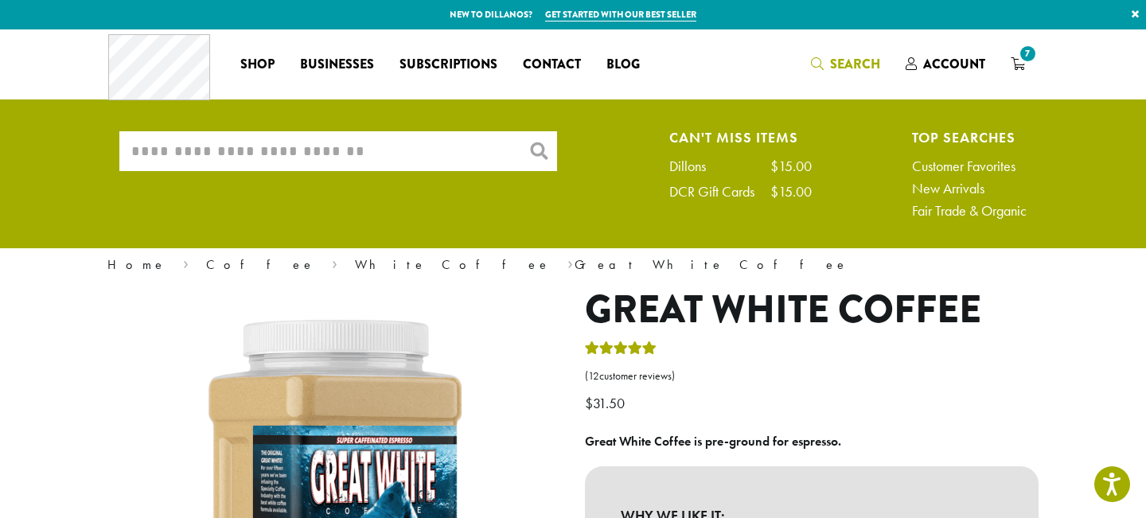
click at [340, 149] on input "What are you searching for?" at bounding box center [338, 151] width 438 height 40
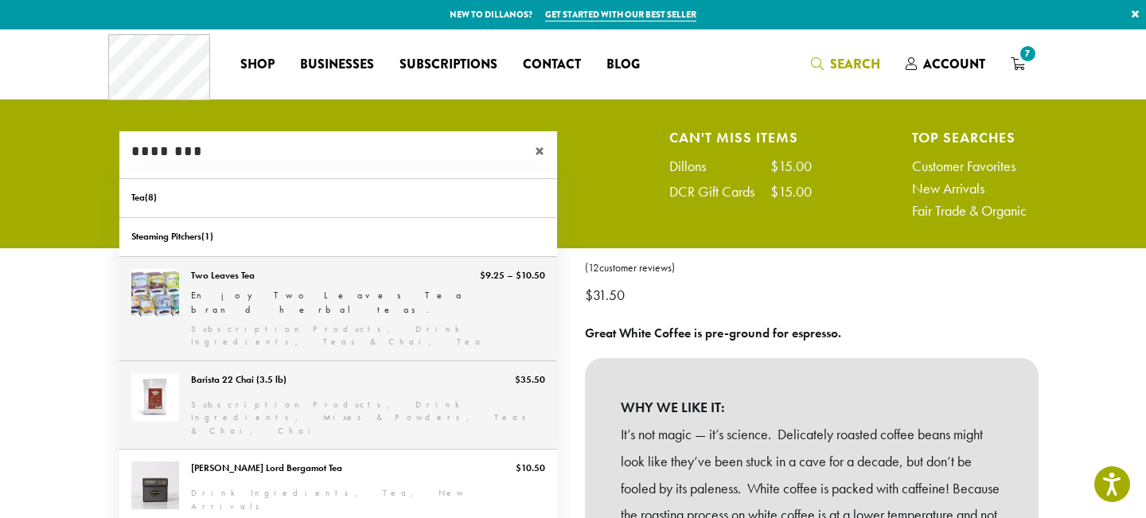
scroll to position [78, 0]
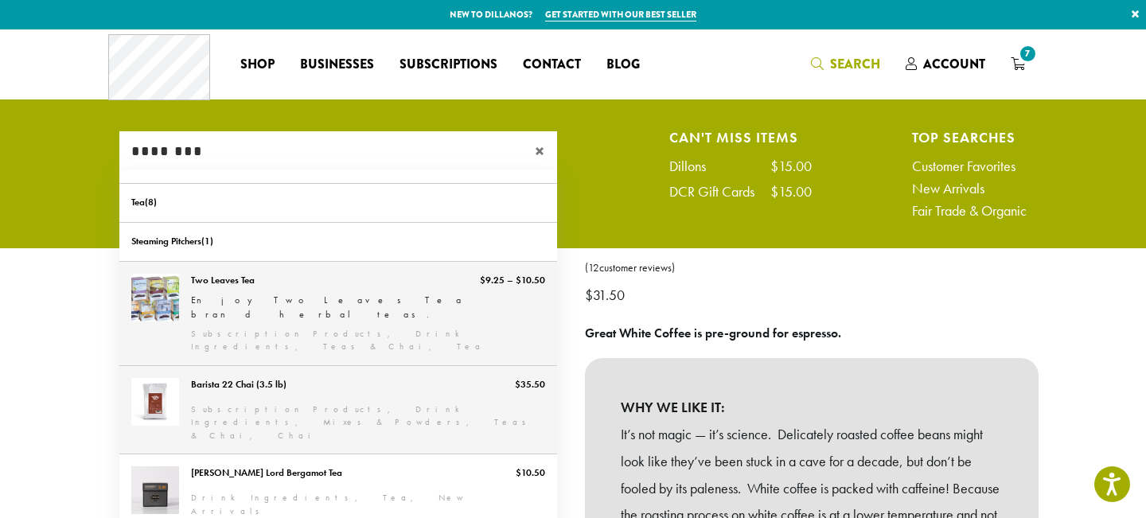
type input "********"
click at [293, 374] on link "Barista 22 Chai (3.5 lb)" at bounding box center [338, 410] width 438 height 88
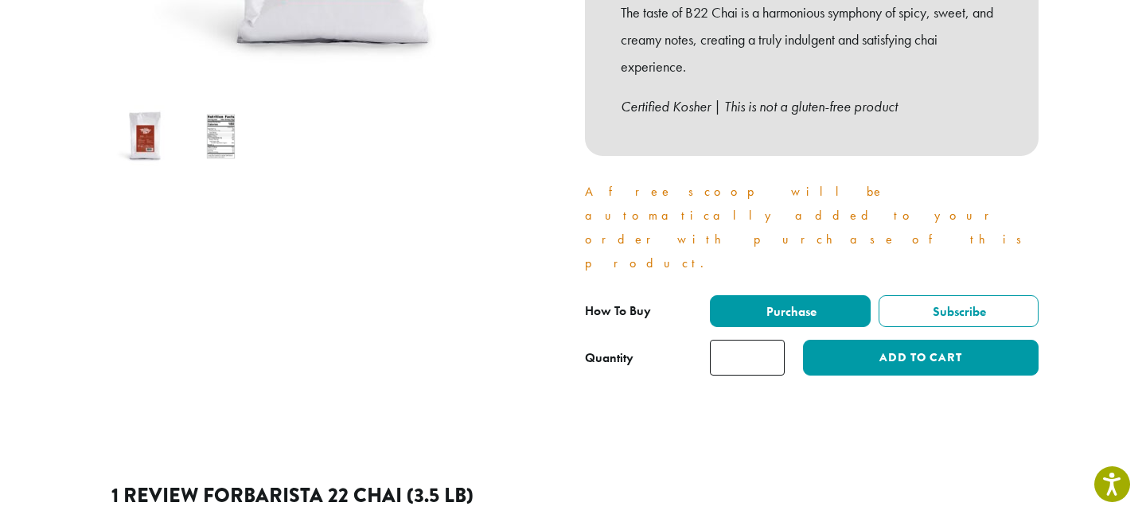
scroll to position [480, 0]
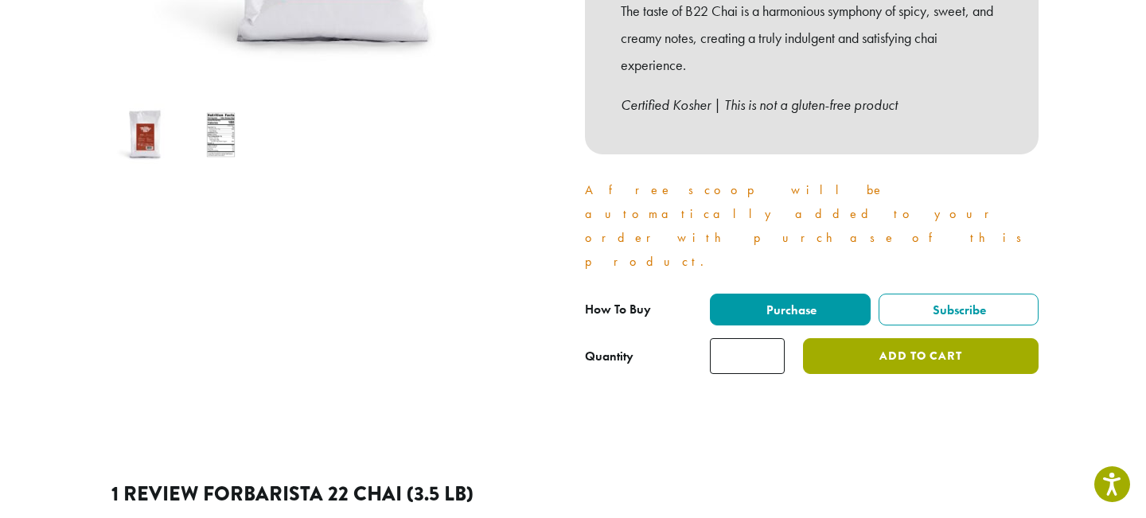
click at [842, 338] on button "Add to cart" at bounding box center [920, 356] width 235 height 36
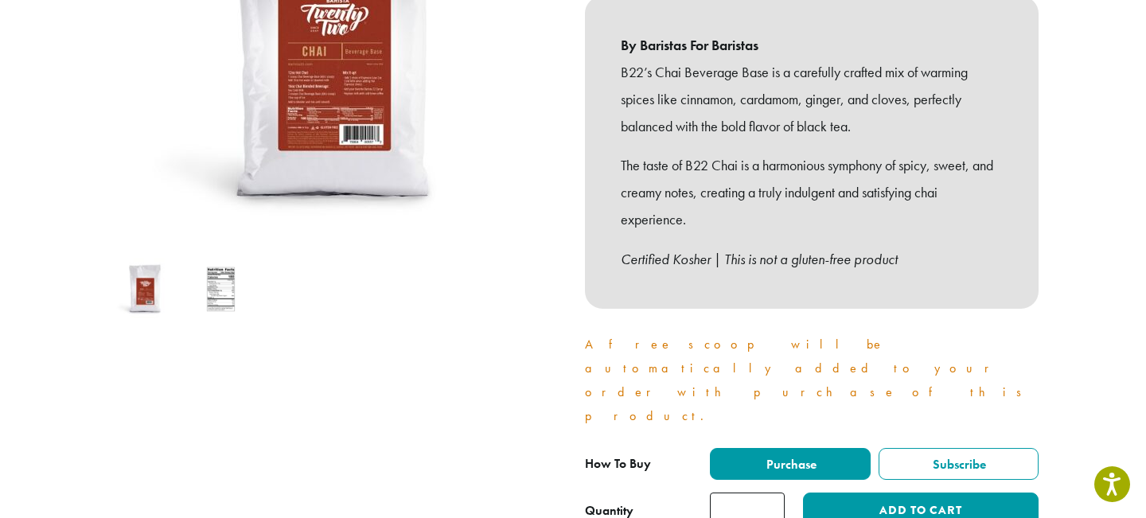
scroll to position [349, 0]
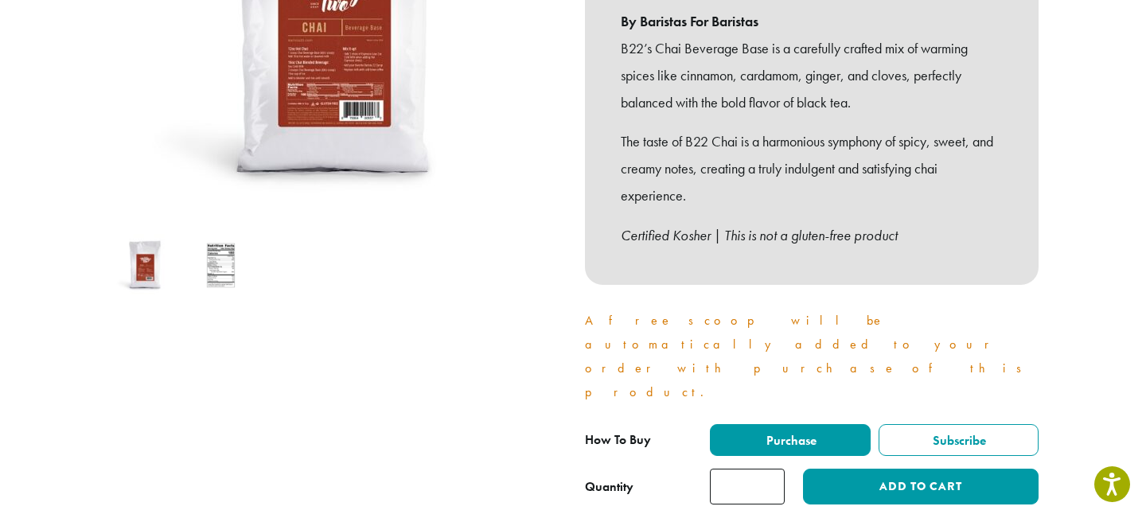
click at [840, 272] on div "By Baristas For Baristas B22’s Chai Beverage Base is a carefully crafted mix of…" at bounding box center [811, 128] width 453 height 313
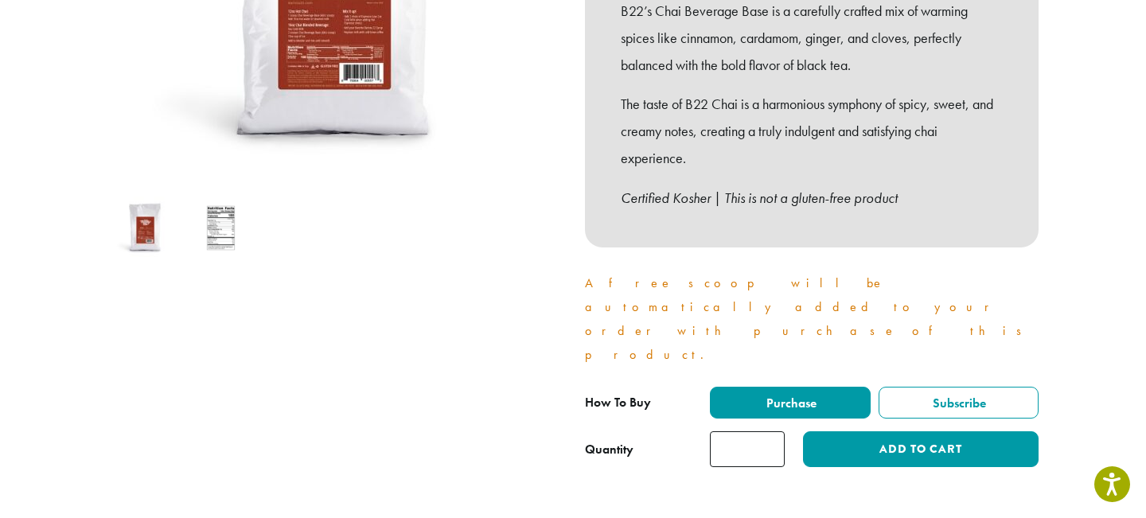
scroll to position [0, 0]
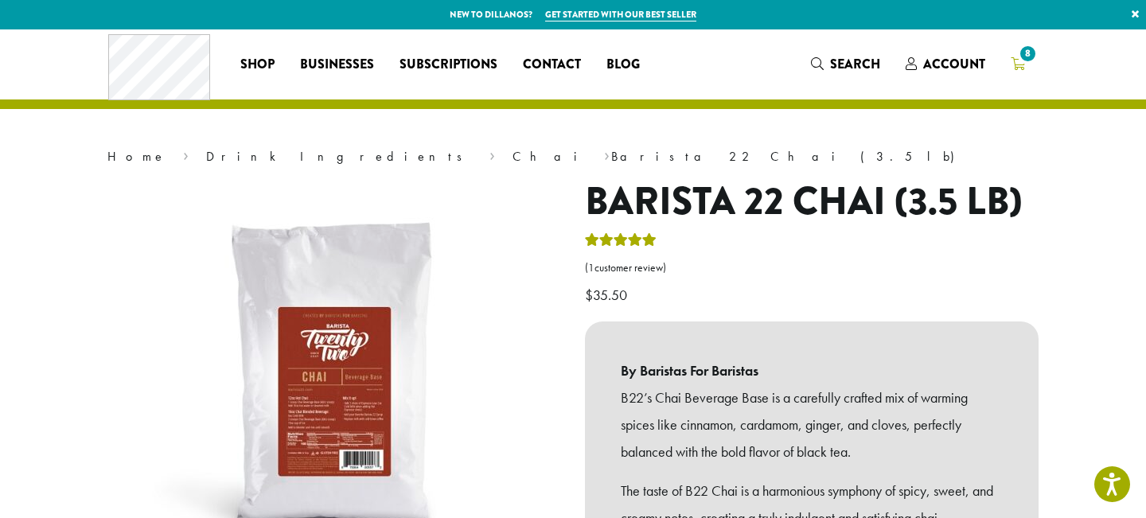
click at [1020, 60] on span "8" at bounding box center [1027, 53] width 21 height 21
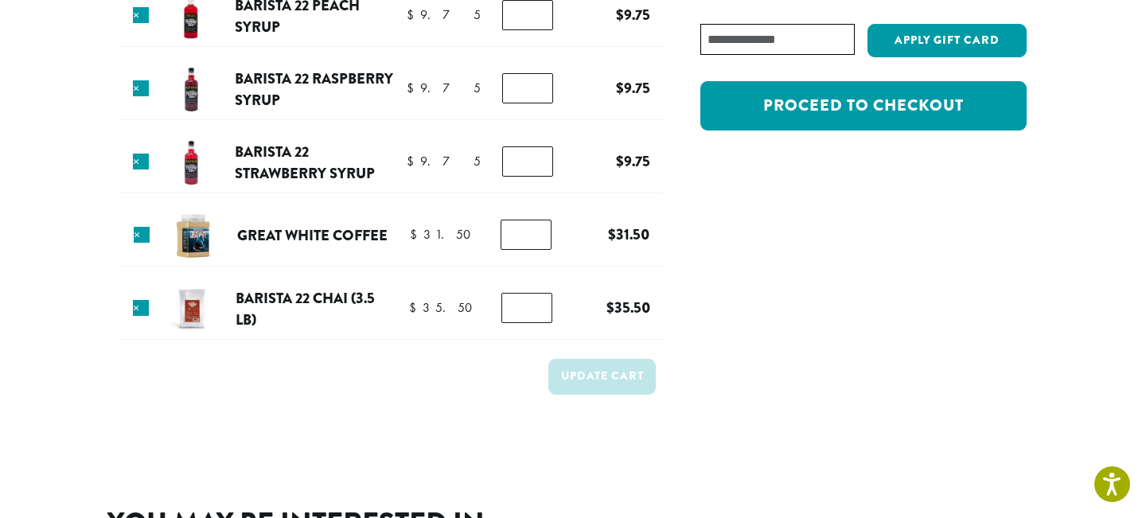
scroll to position [381, 0]
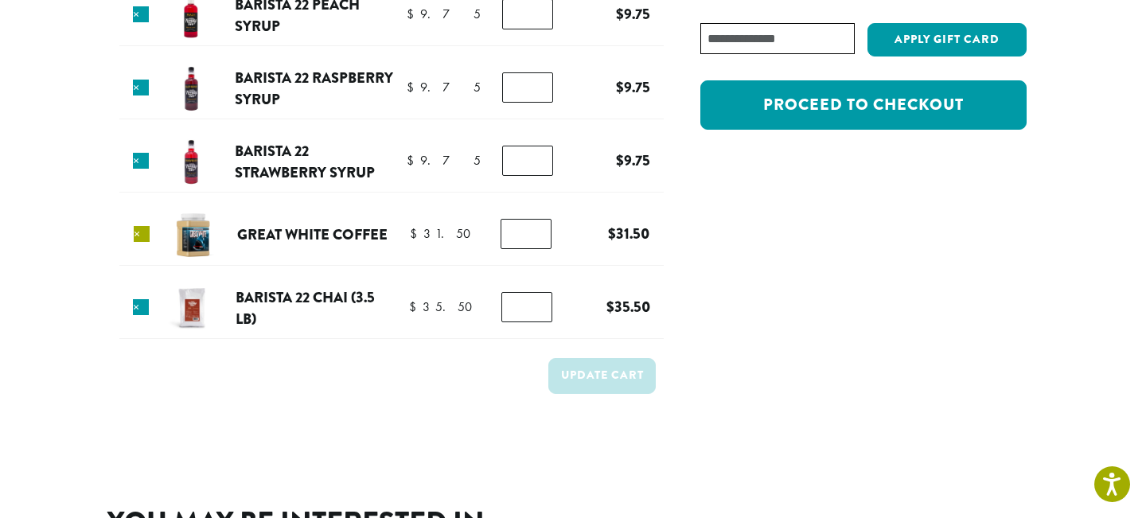
click at [142, 235] on link "×" at bounding box center [142, 234] width 16 height 16
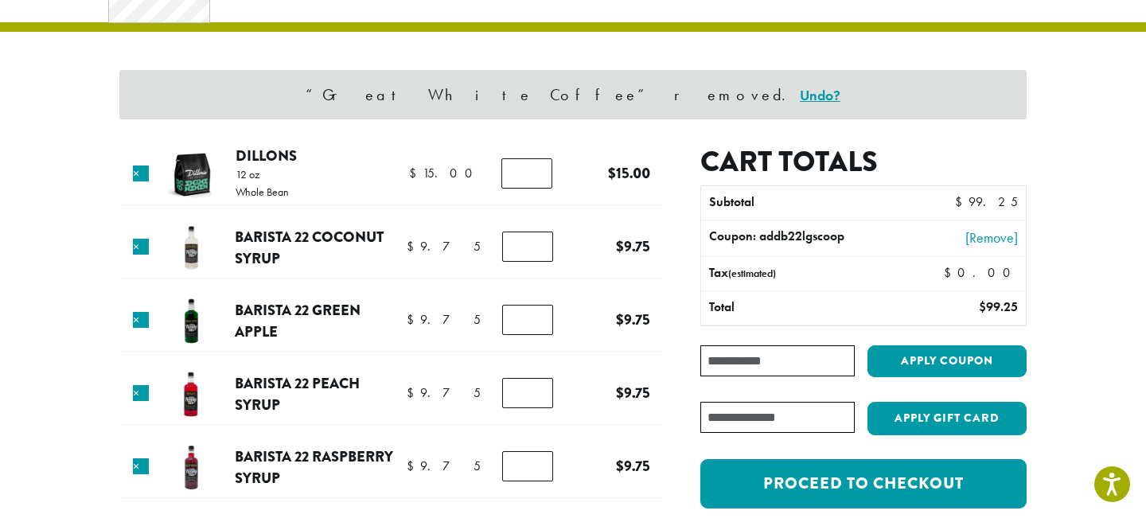
scroll to position [68, 0]
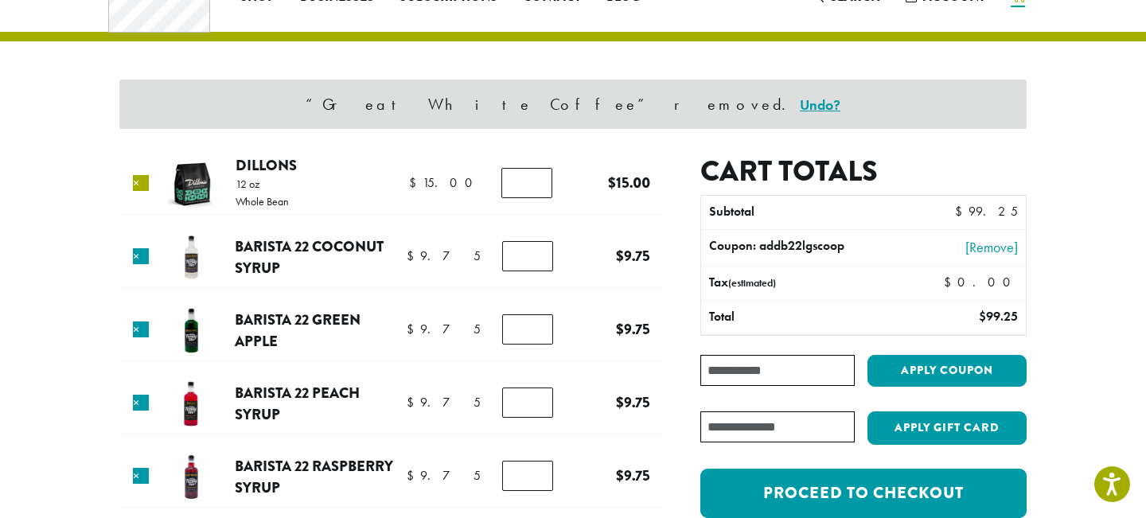
click at [142, 179] on link "×" at bounding box center [141, 183] width 16 height 16
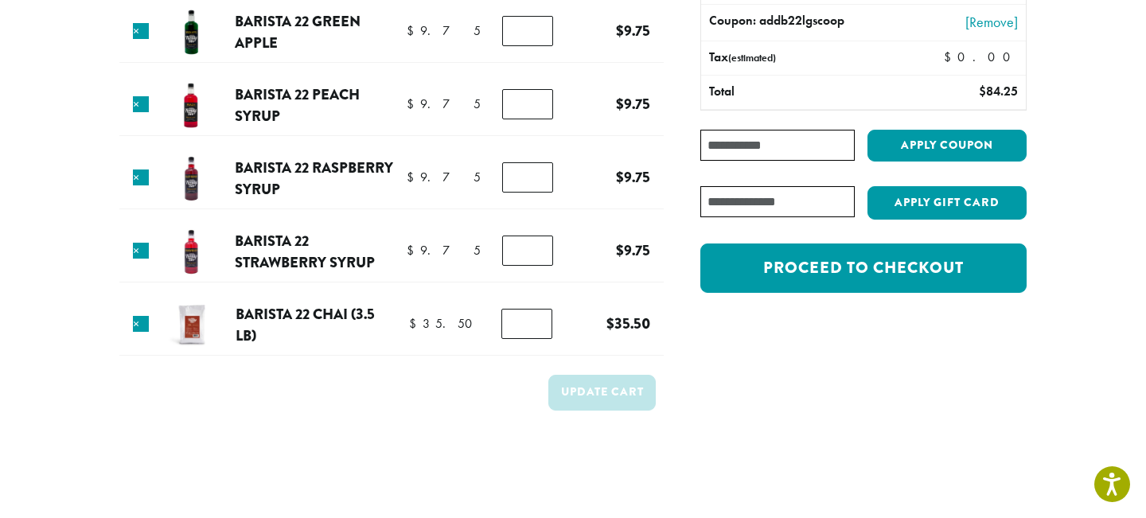
scroll to position [149, 0]
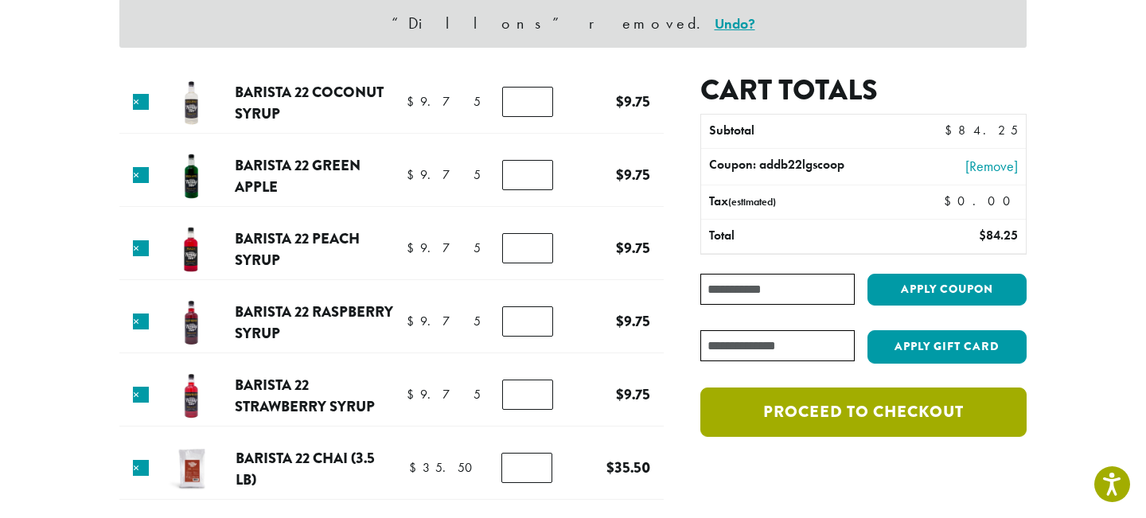
click at [780, 412] on link "Proceed to checkout" at bounding box center [863, 411] width 326 height 49
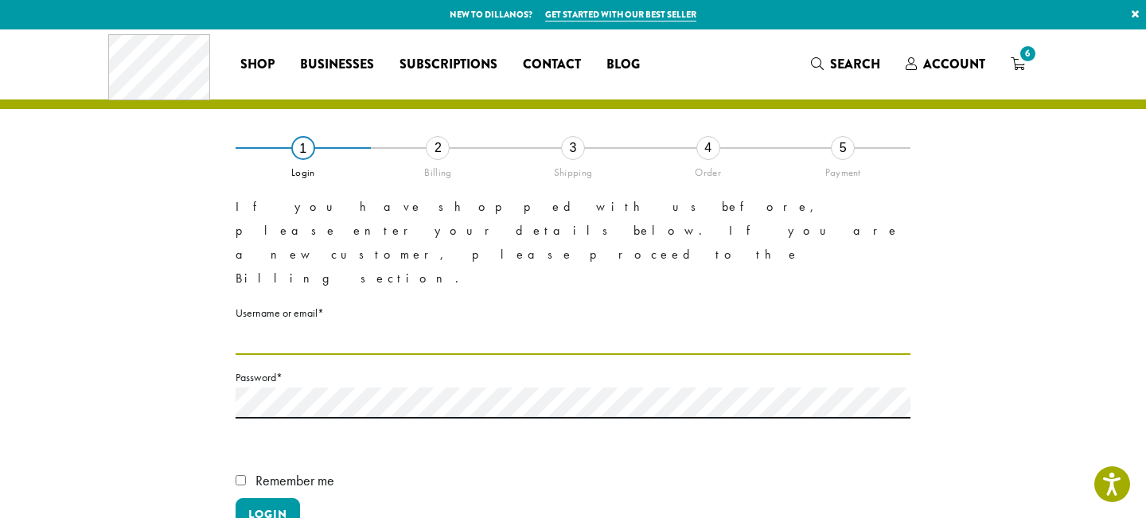
type input "**********"
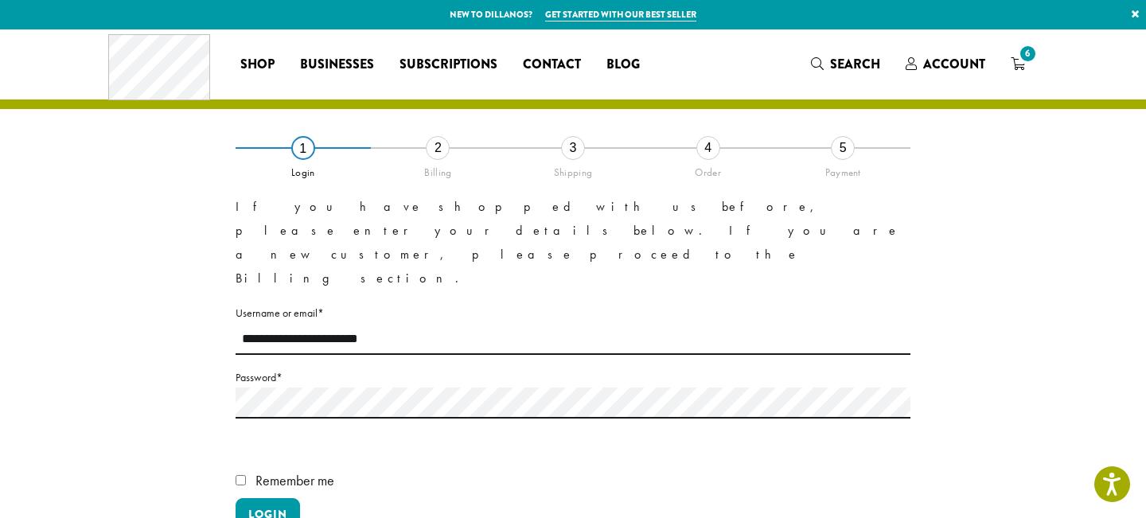
click at [273, 471] on span "Remember me" at bounding box center [294, 480] width 79 height 18
click at [265, 498] on button "Login" at bounding box center [267, 514] width 64 height 33
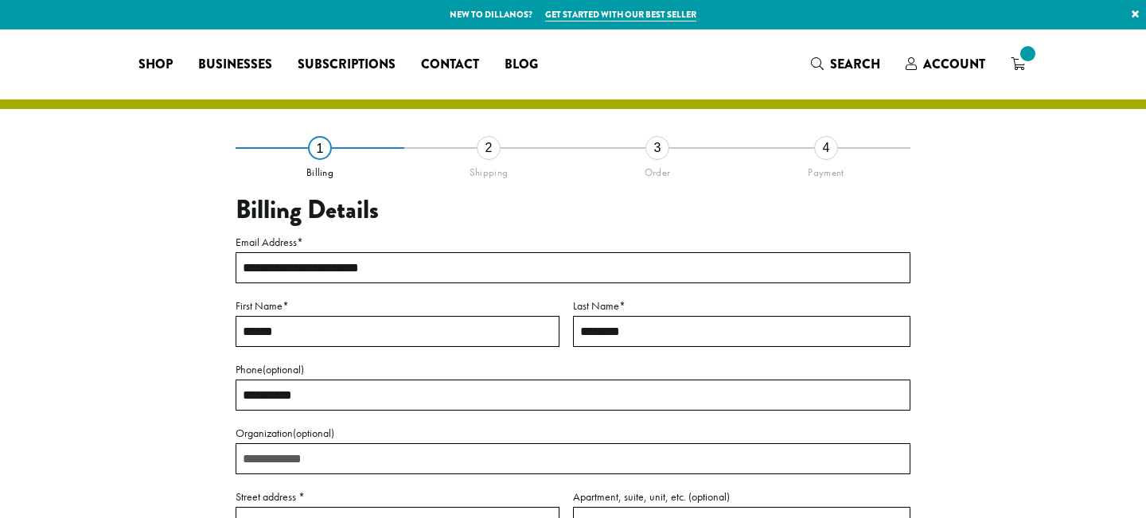
select select "**"
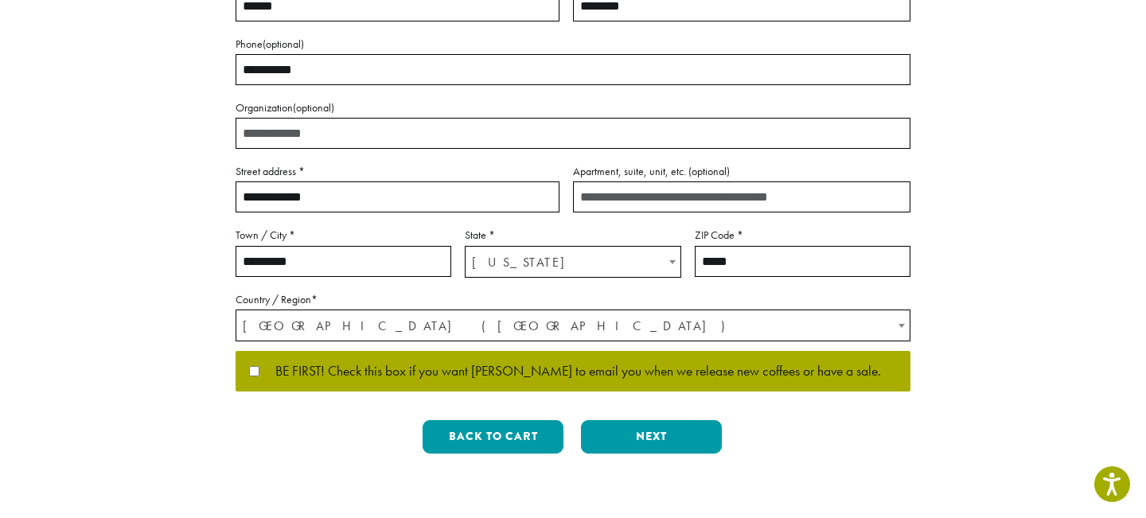
scroll to position [330, 0]
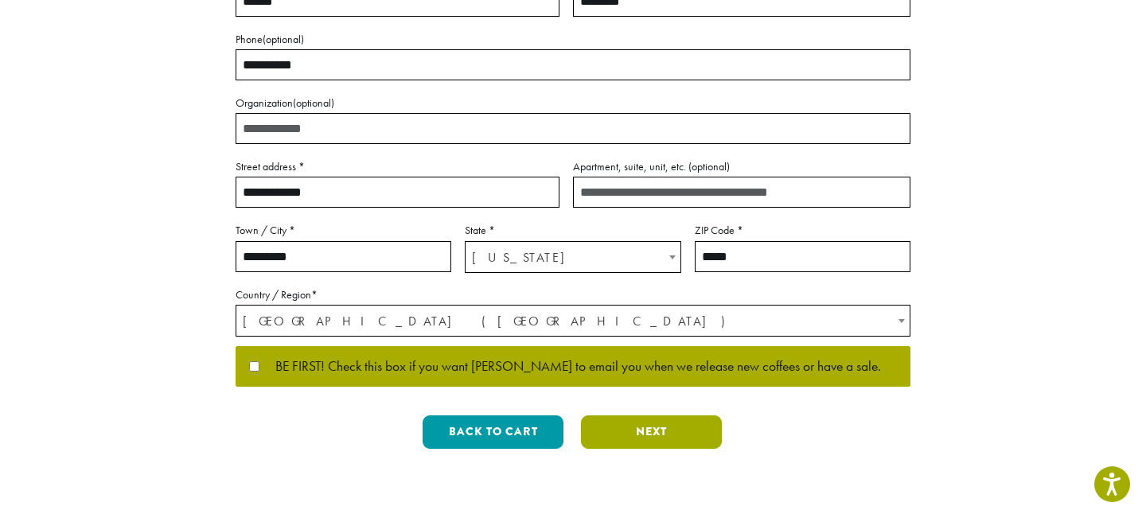
click at [663, 439] on button "Next" at bounding box center [651, 431] width 141 height 33
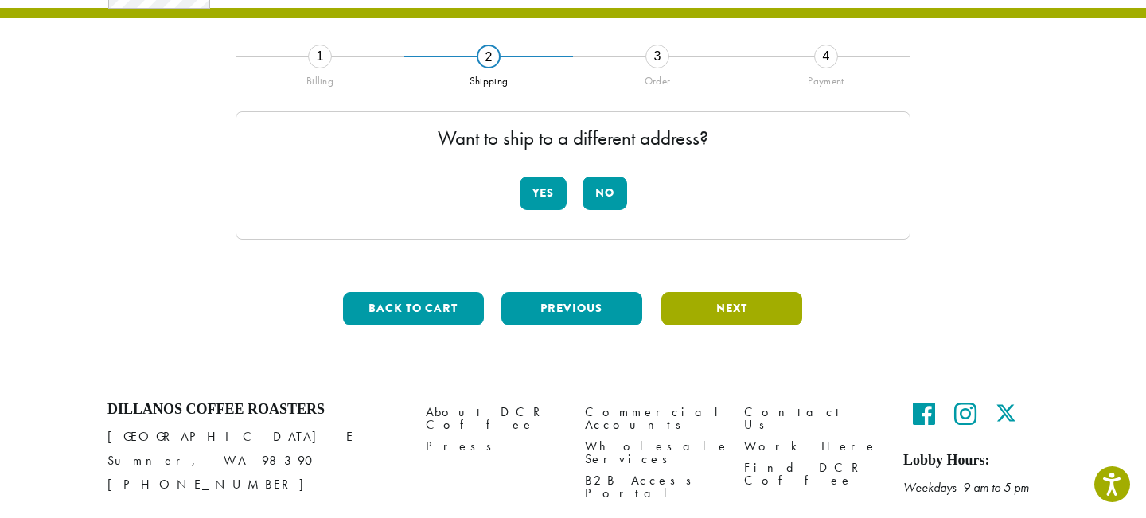
scroll to position [154, 0]
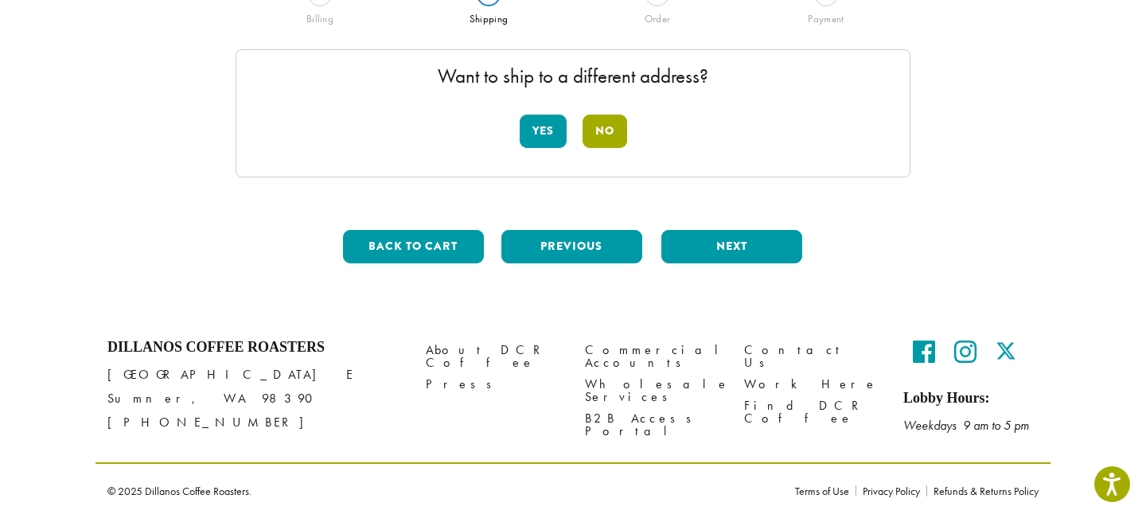
click at [609, 138] on button "No" at bounding box center [604, 131] width 45 height 33
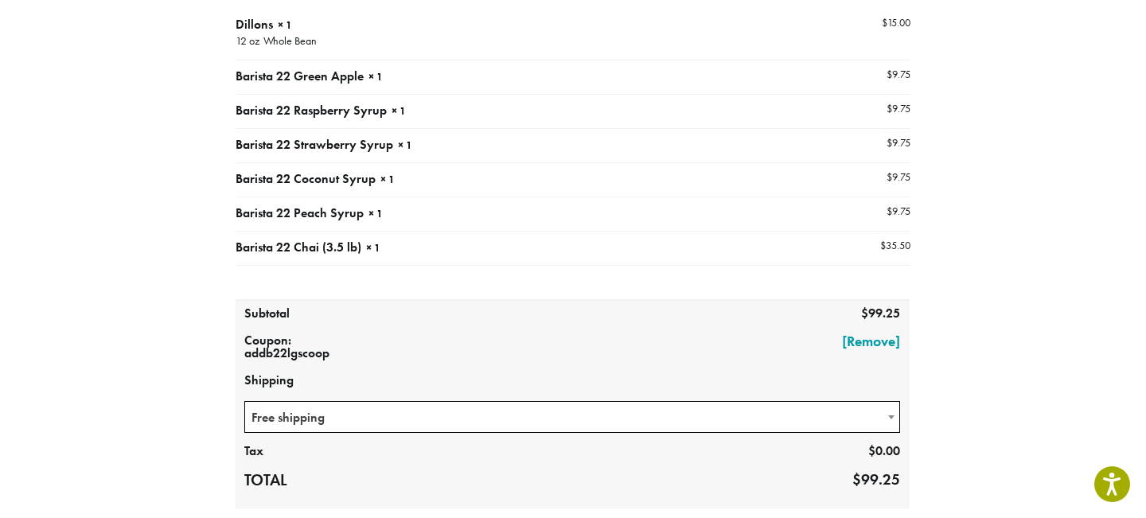
scroll to position [0, 0]
